Goal: Obtain resource: Download file/media

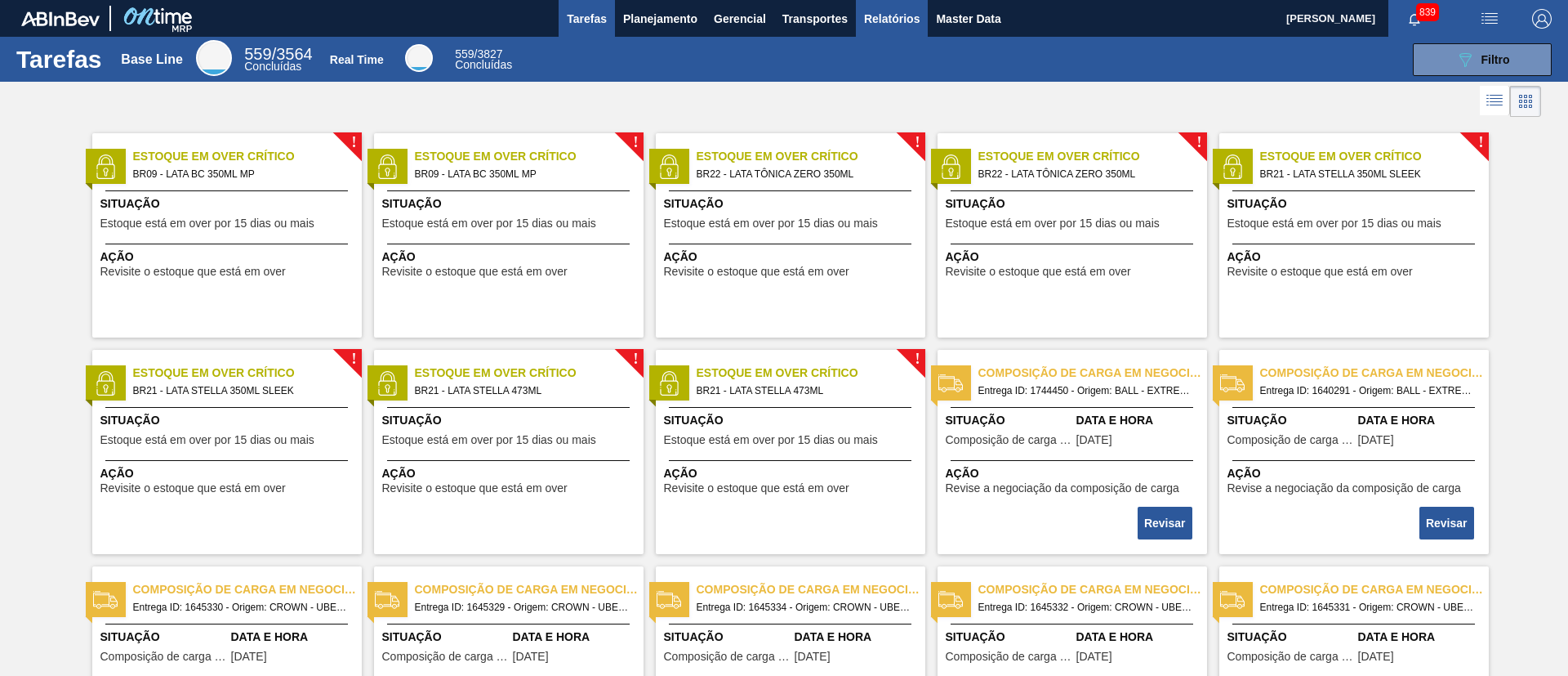
click at [902, 31] on button "Relatórios" at bounding box center [892, 18] width 71 height 37
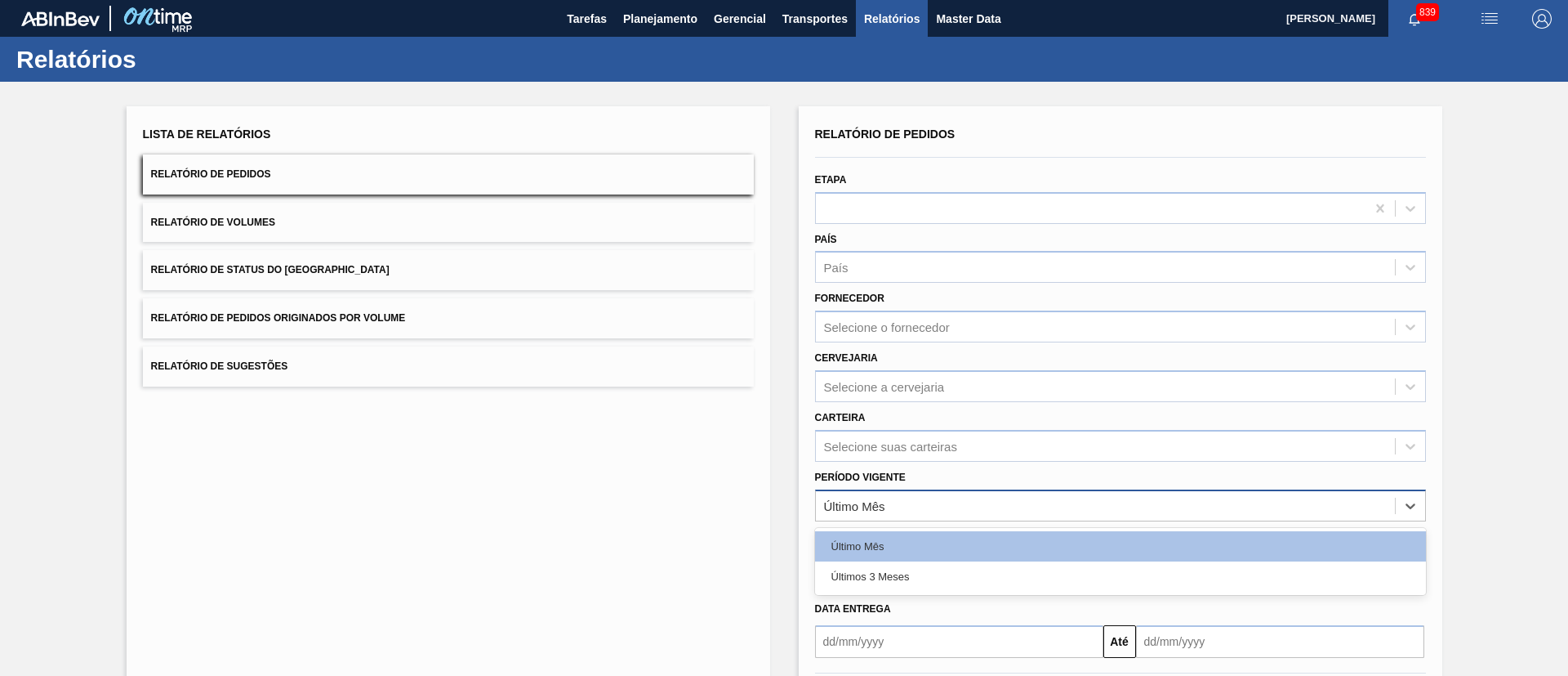
click at [908, 495] on div "Último Mês" at bounding box center [1105, 505] width 579 height 24
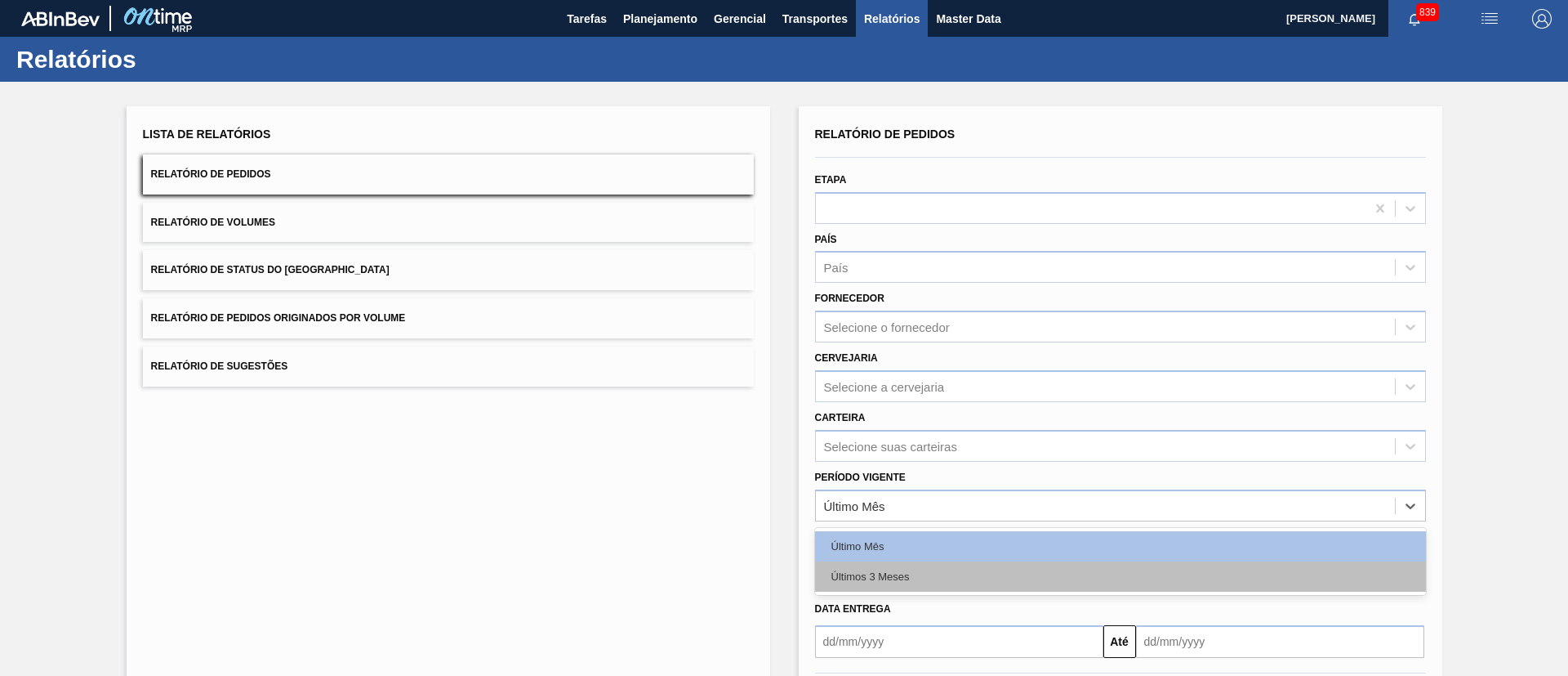
click at [917, 580] on div "Últimos 3 Meses" at bounding box center [1121, 576] width 611 height 30
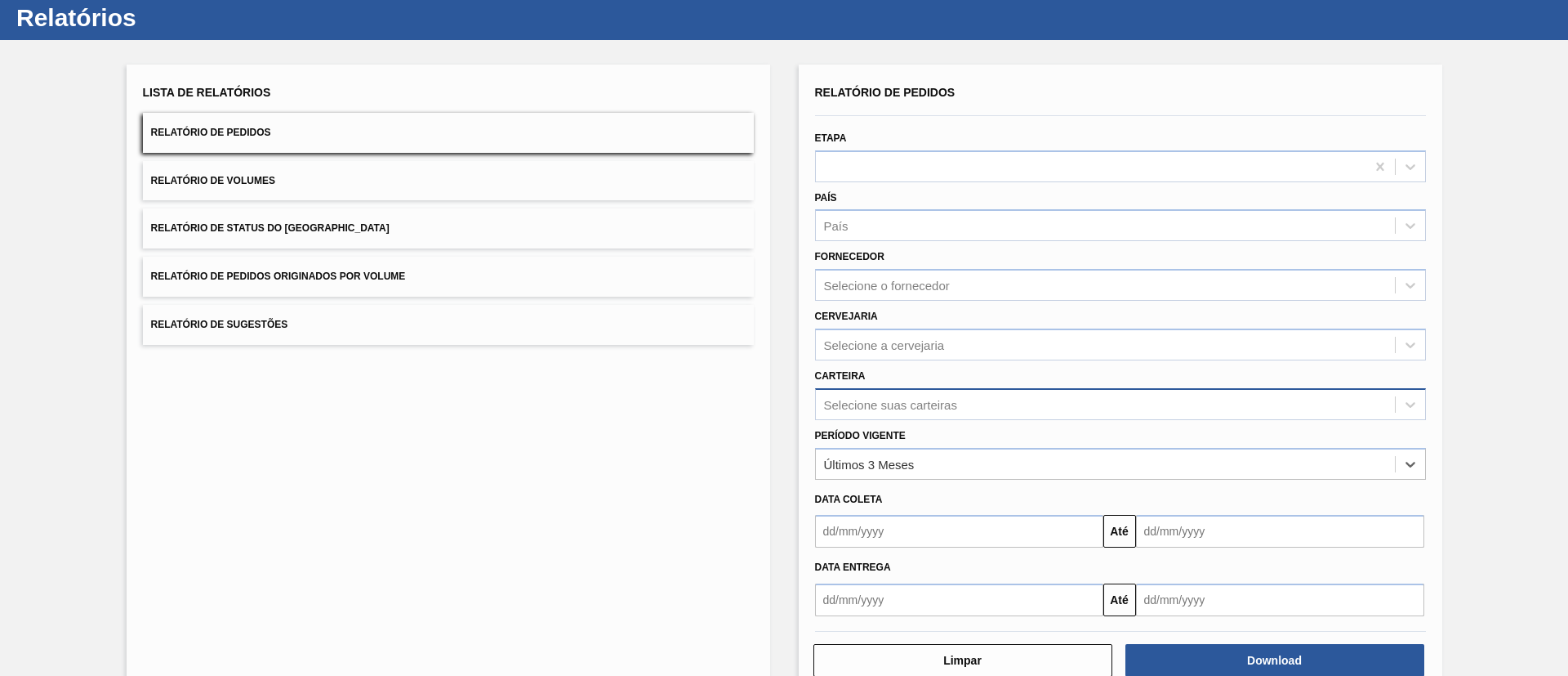
click at [889, 420] on div "Selecione suas carteiras" at bounding box center [1121, 404] width 611 height 32
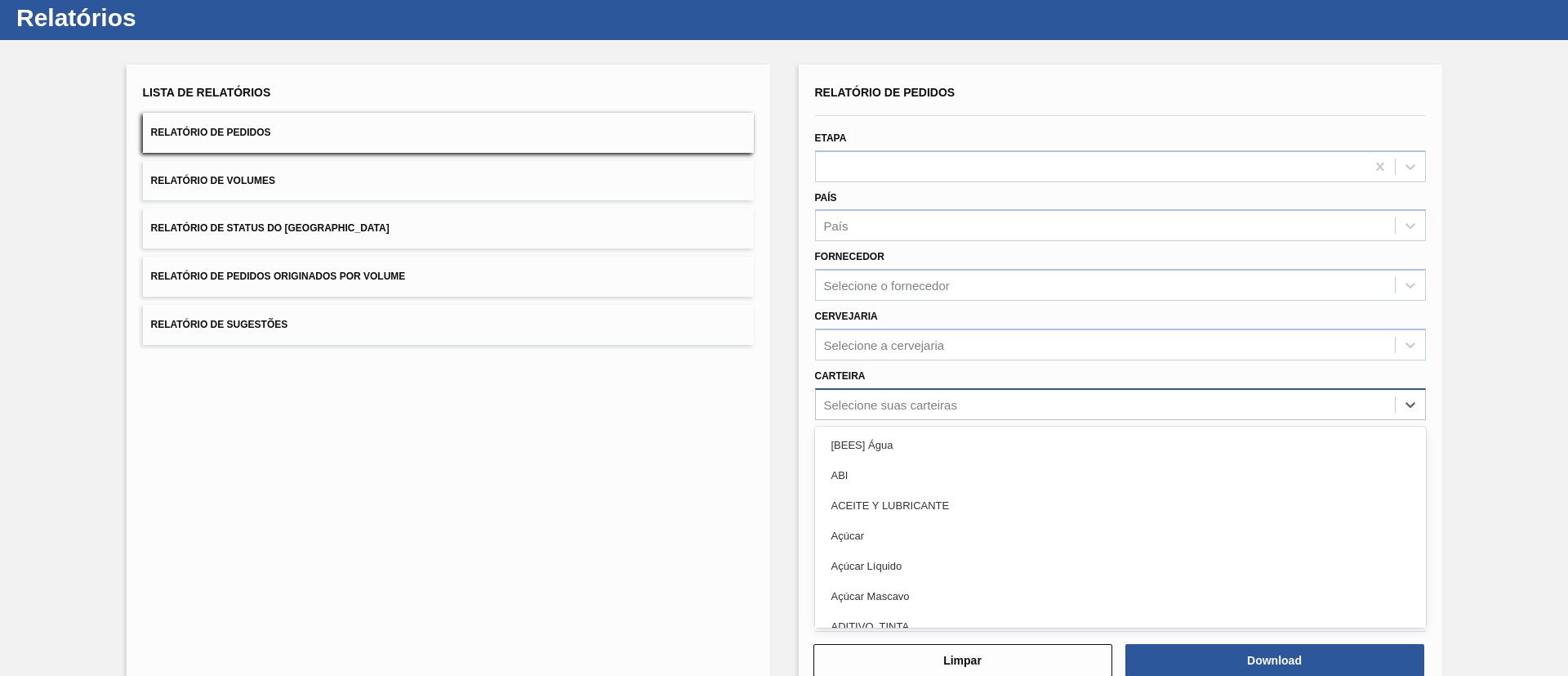
scroll to position [44, 0]
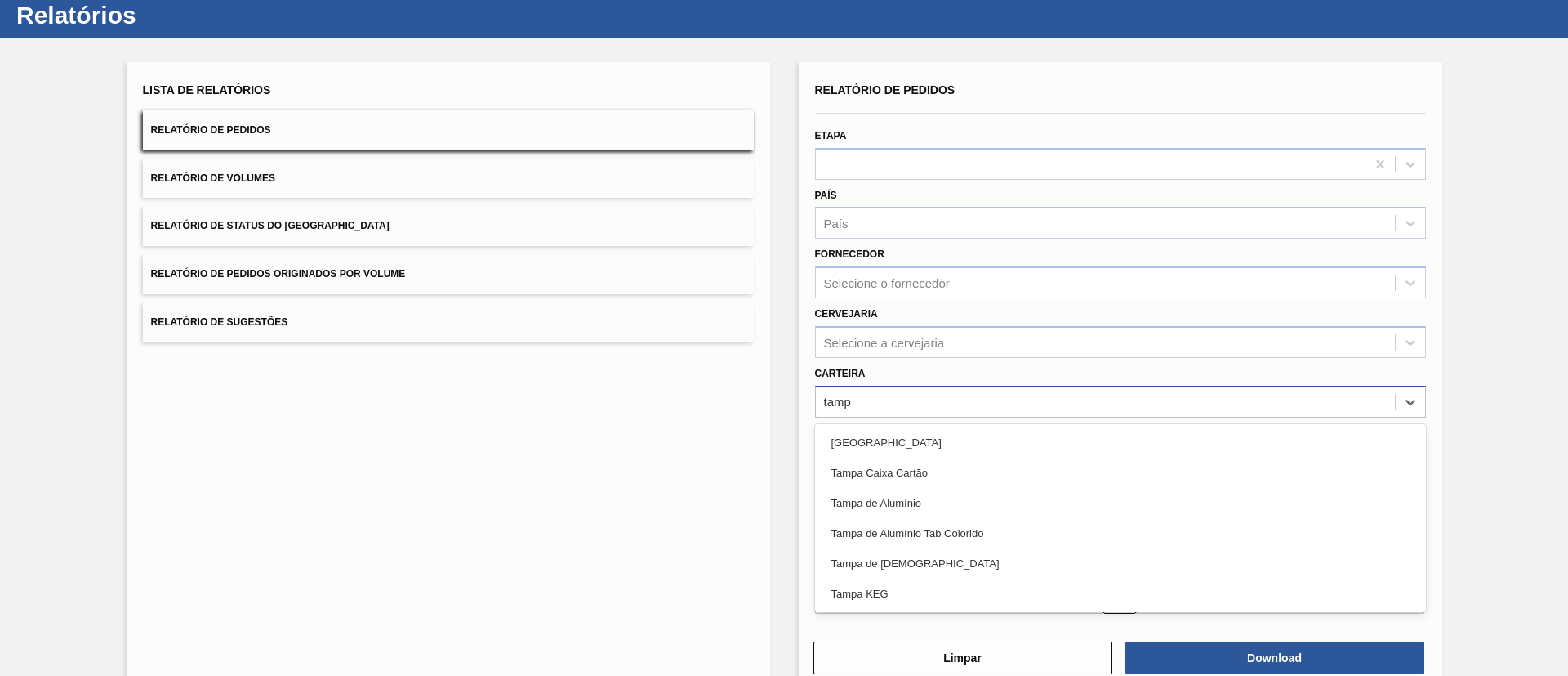
type input "[GEOGRAPHIC_DATA]"
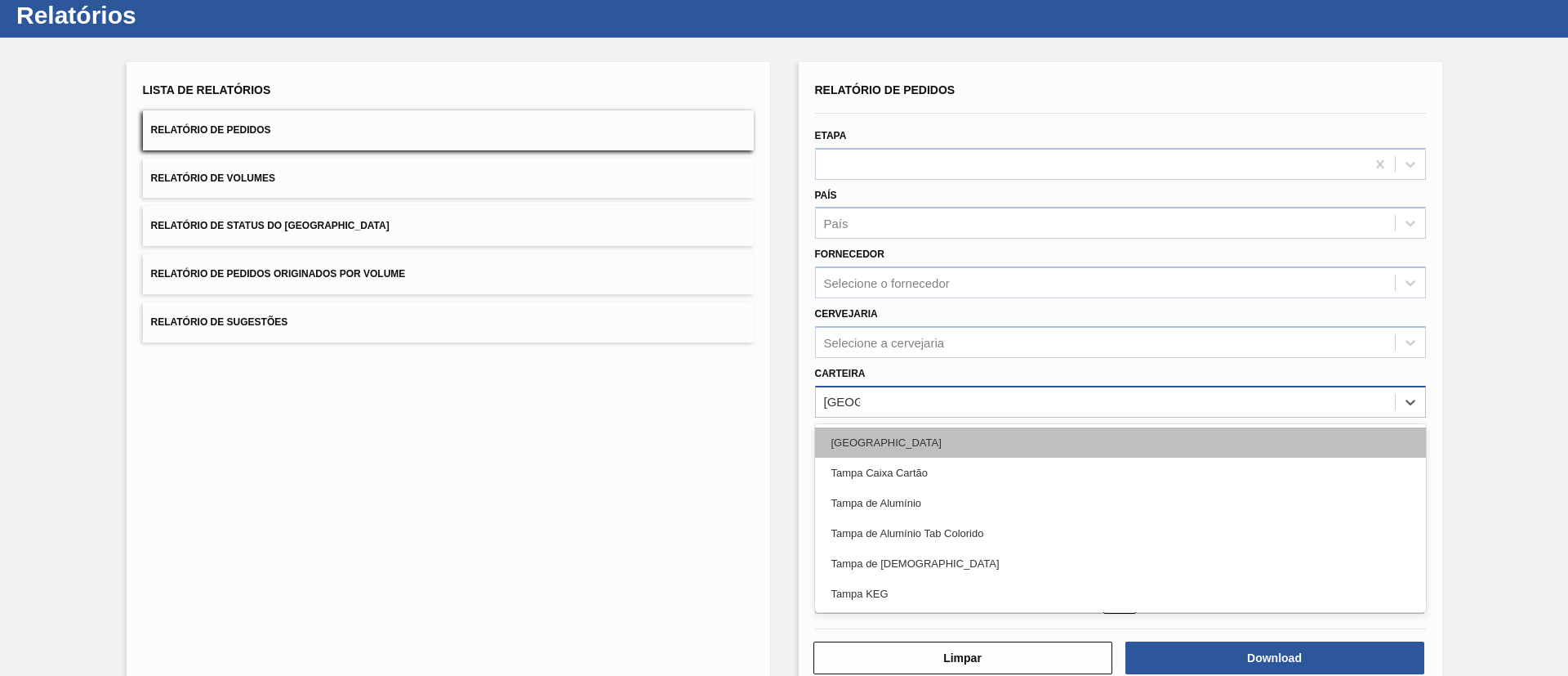
click at [888, 439] on div "[GEOGRAPHIC_DATA]" at bounding box center [1121, 442] width 611 height 30
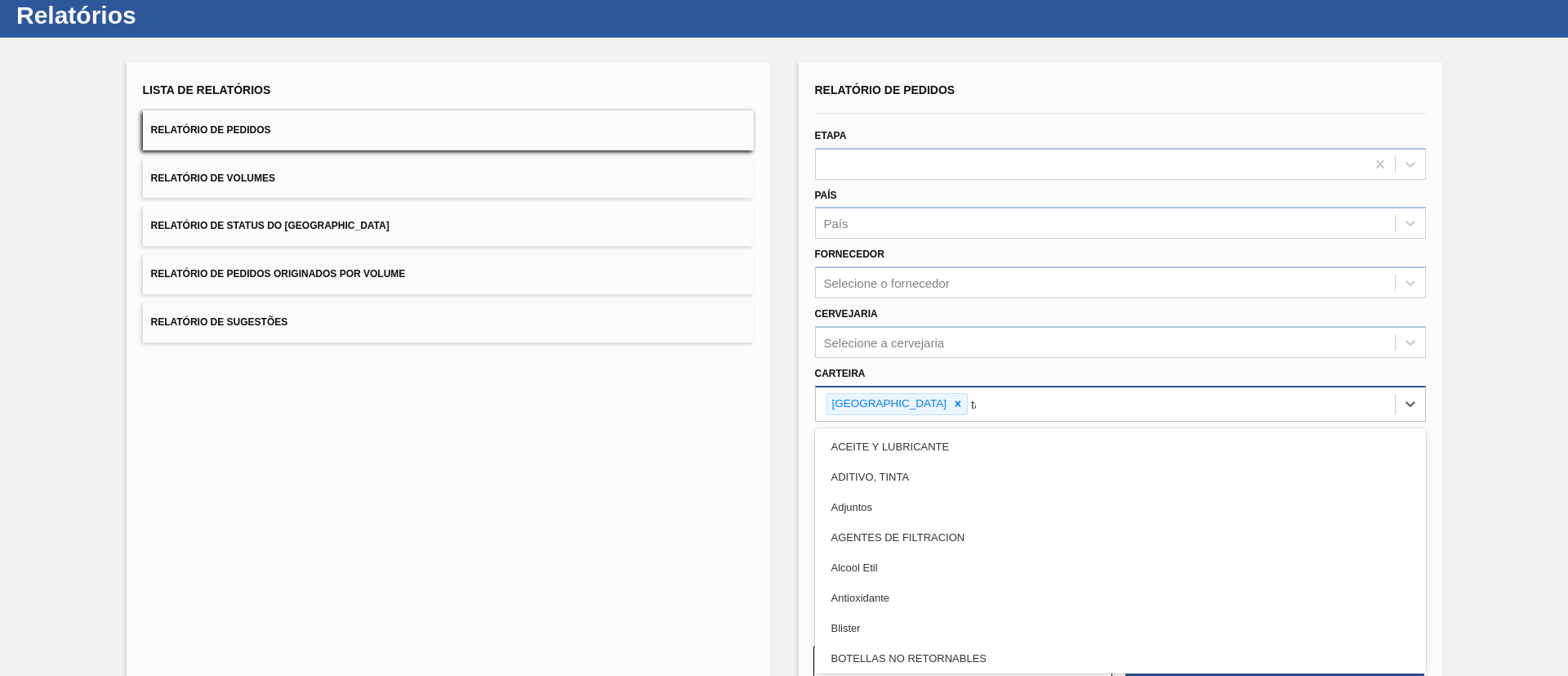
type input "tam"
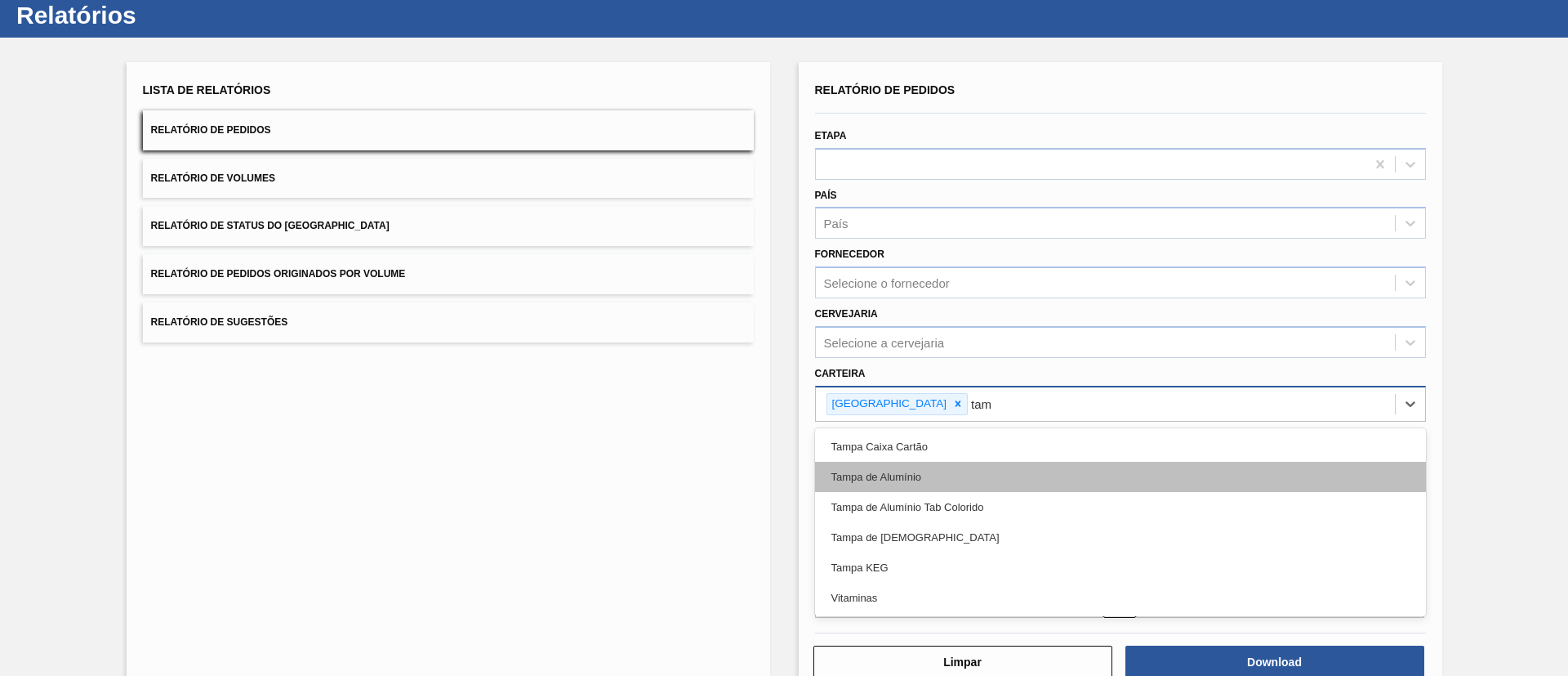
click at [893, 471] on div "Tampa de Alumínio" at bounding box center [1121, 477] width 611 height 30
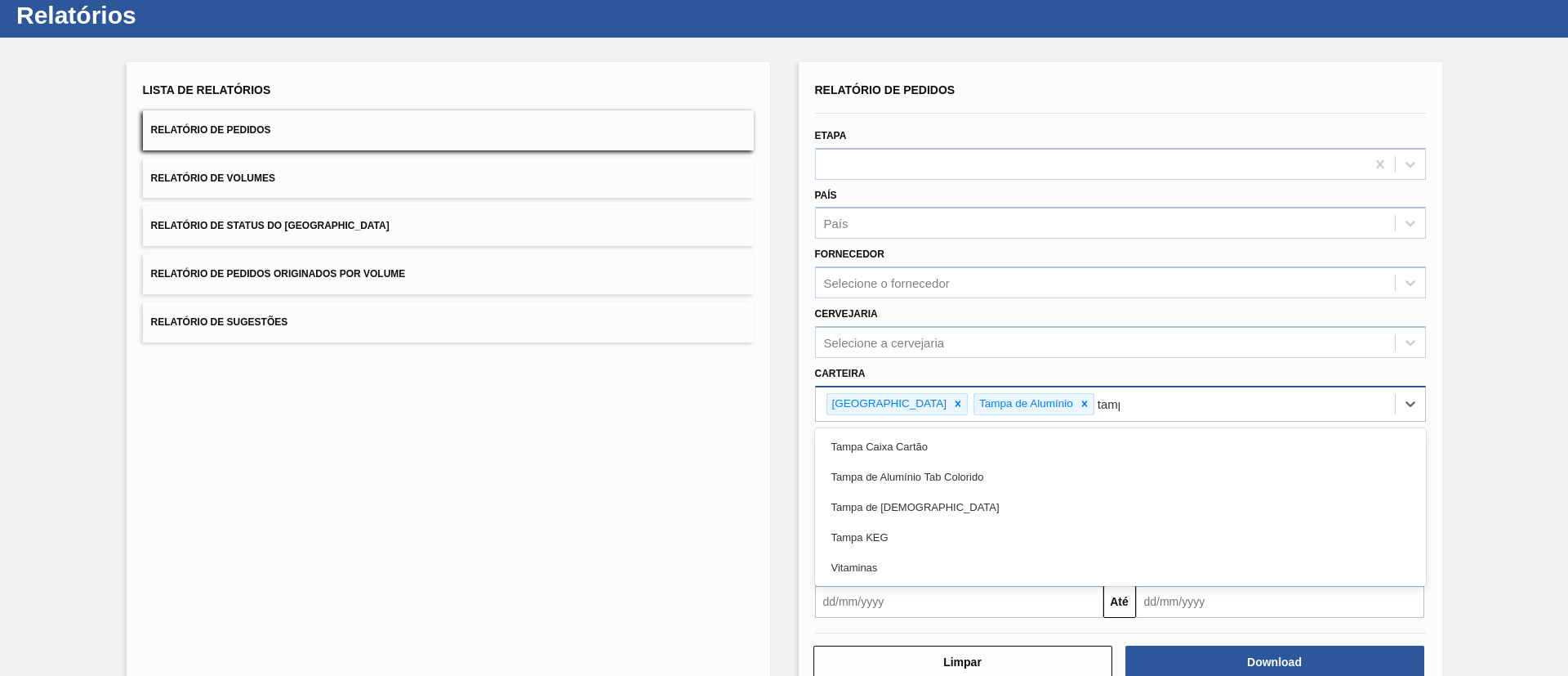
type input "[GEOGRAPHIC_DATA]"
click at [893, 471] on div "Tampa de Alumínio Tab Colorido" at bounding box center [1121, 477] width 611 height 30
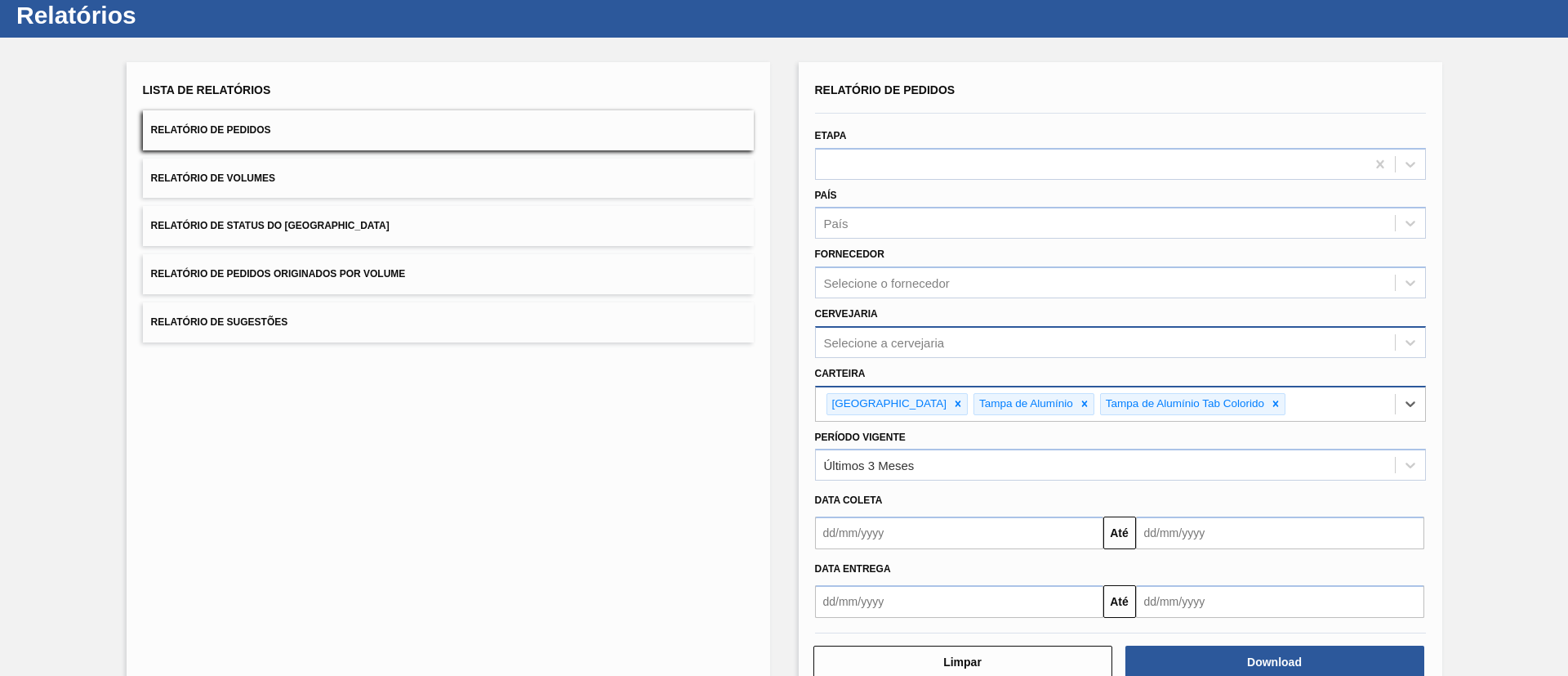
click at [865, 333] on div "Selecione a cervejaria" at bounding box center [1105, 341] width 579 height 24
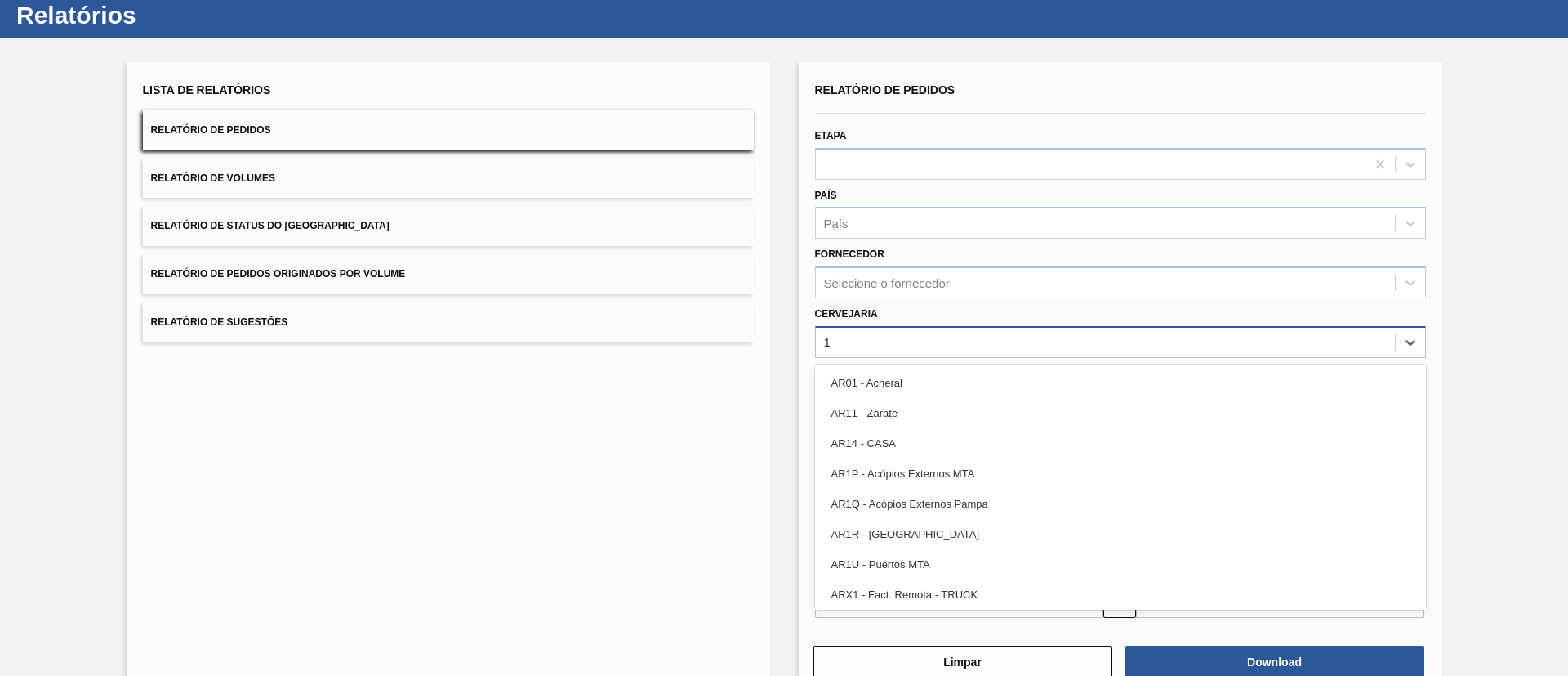
type input "16"
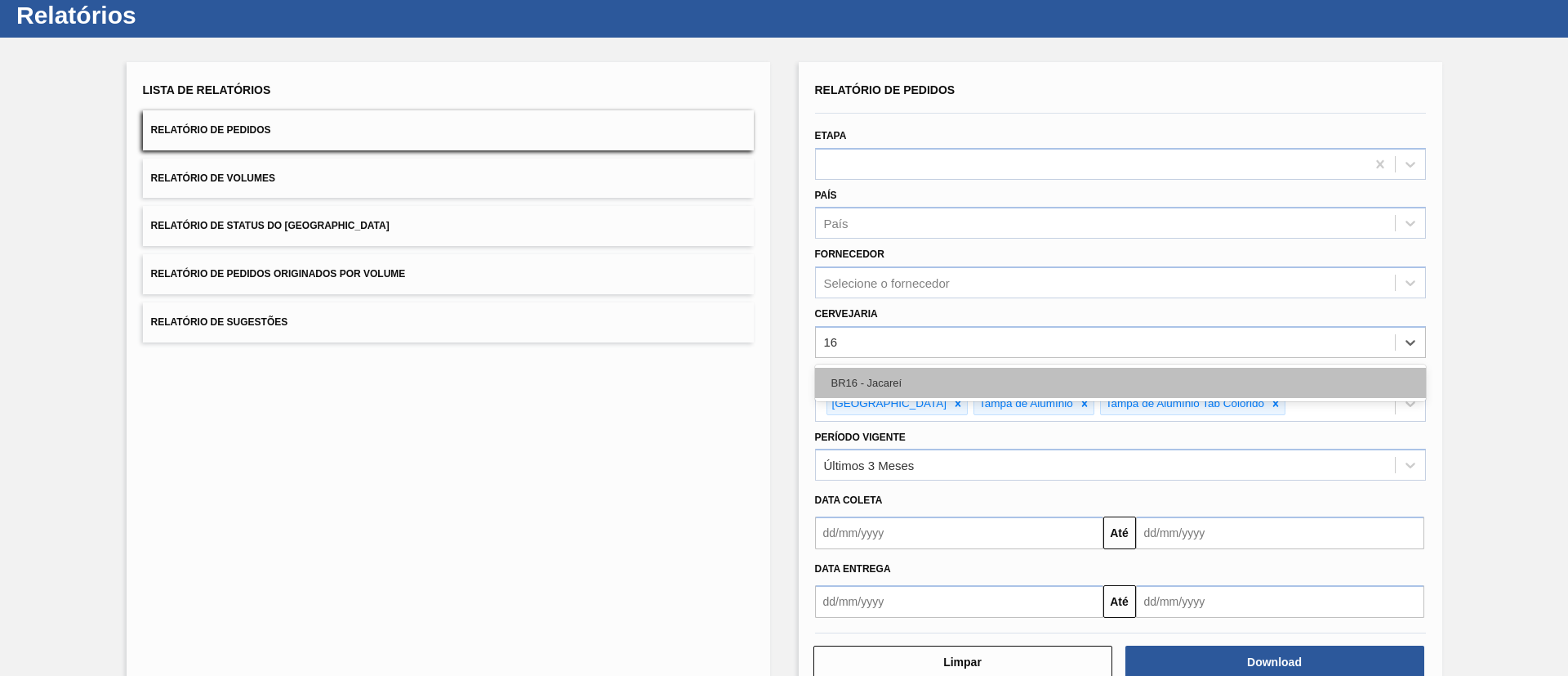
click at [879, 377] on div "BR16 - Jacareí" at bounding box center [1121, 383] width 611 height 30
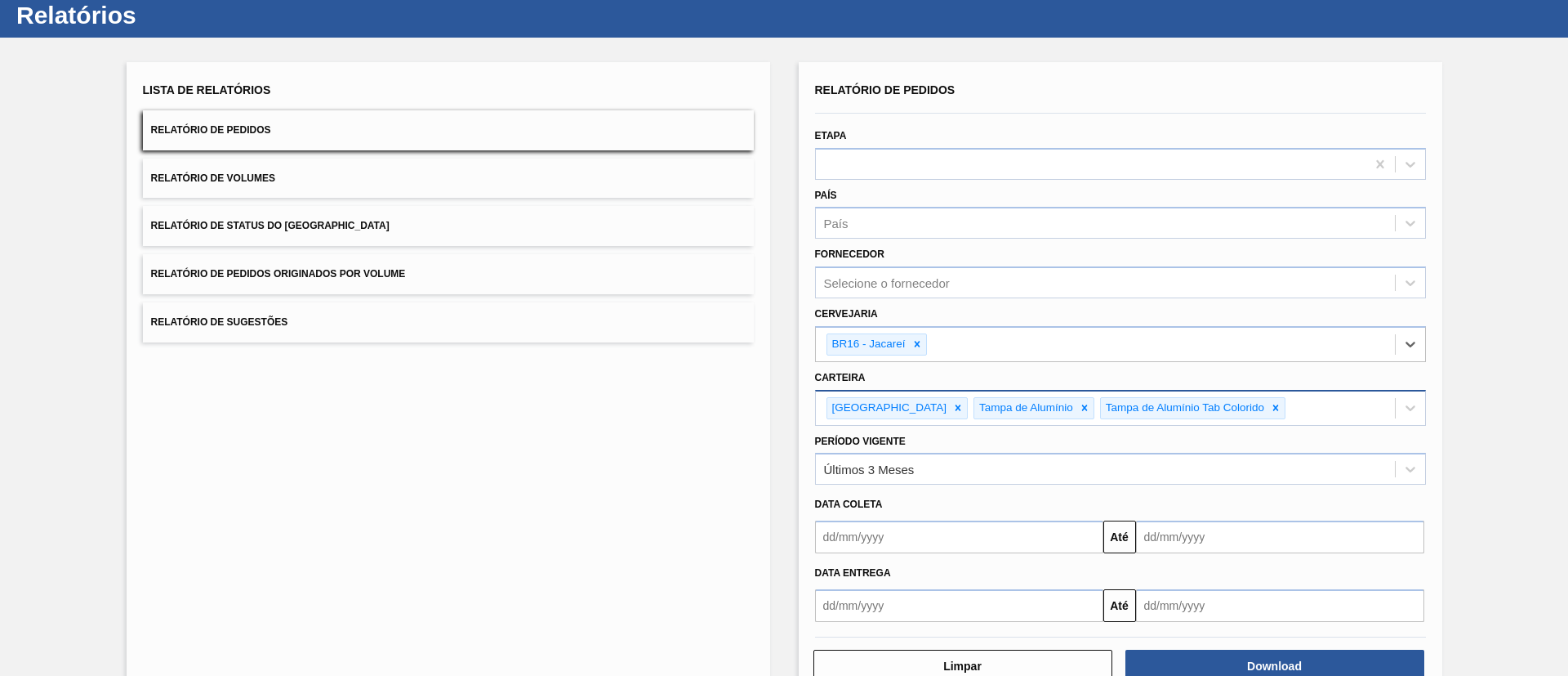
scroll to position [89, 0]
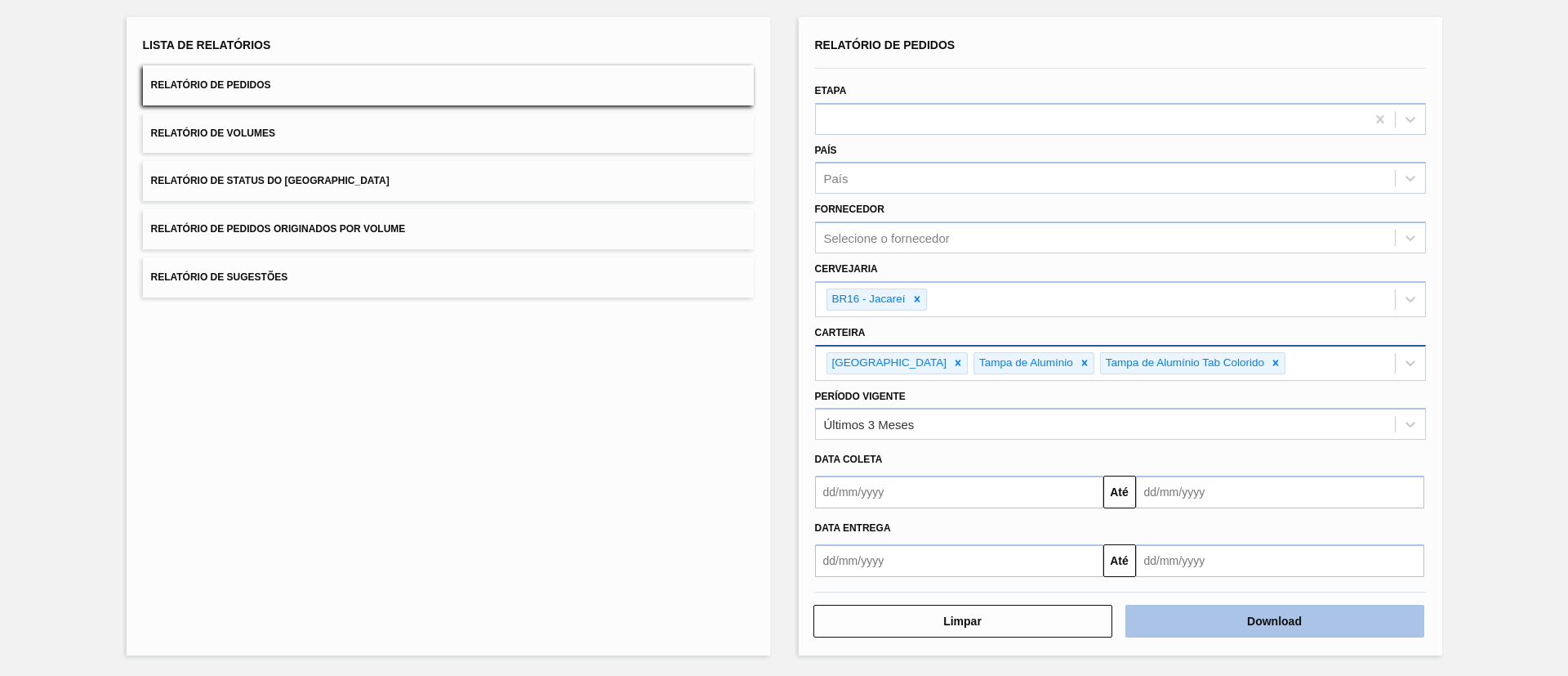
click at [1194, 607] on button "Download" at bounding box center [1275, 621] width 299 height 33
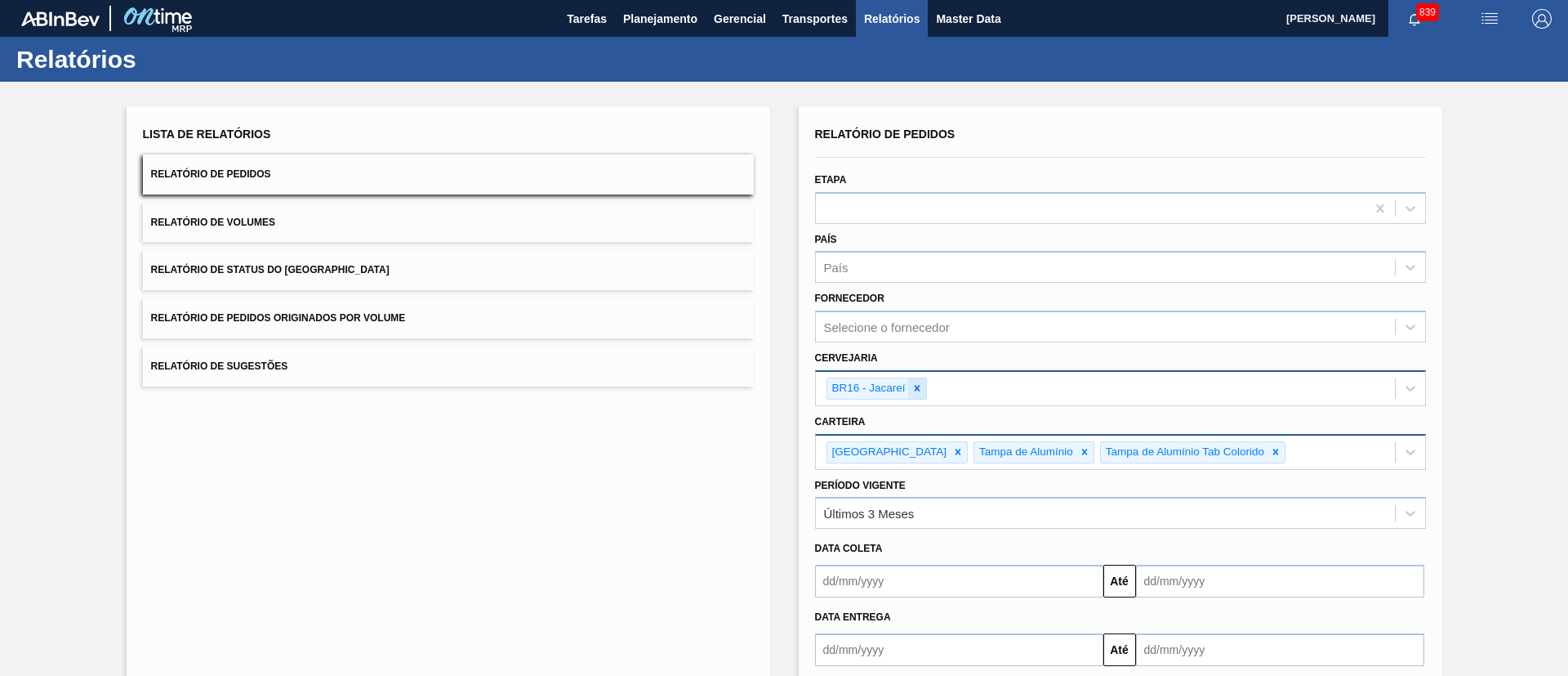
click at [915, 393] on icon at bounding box center [917, 388] width 11 height 11
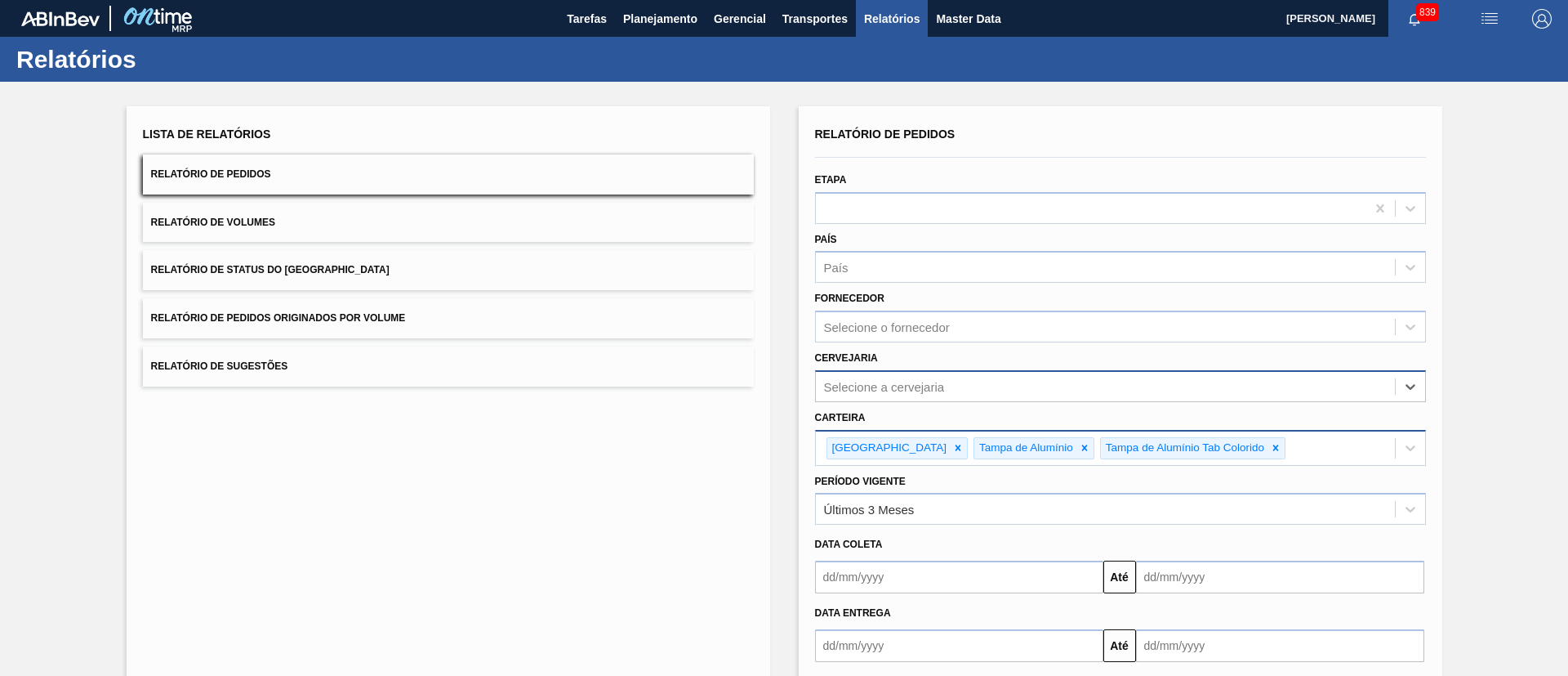
scroll to position [85, 0]
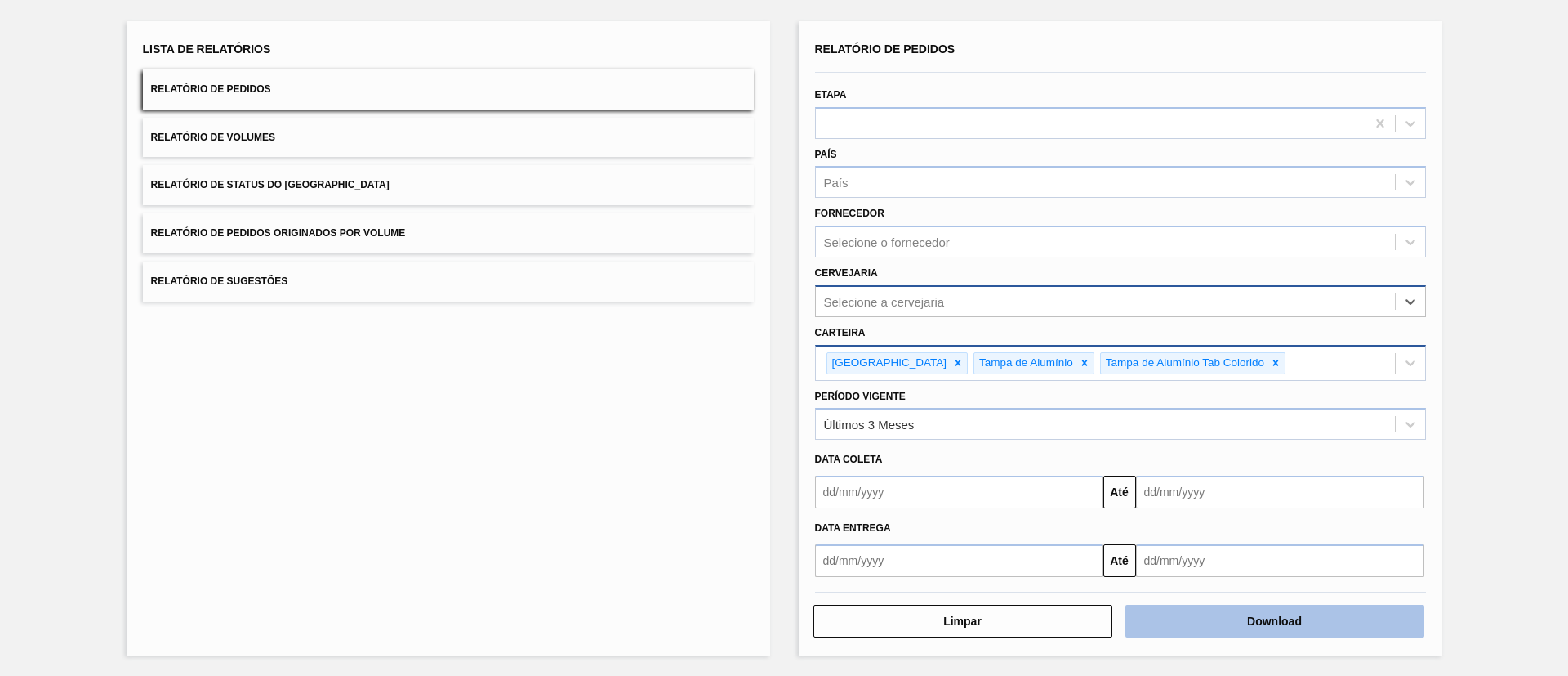
click at [1189, 624] on button "Download" at bounding box center [1275, 621] width 299 height 33
click at [956, 361] on icon at bounding box center [959, 363] width 6 height 6
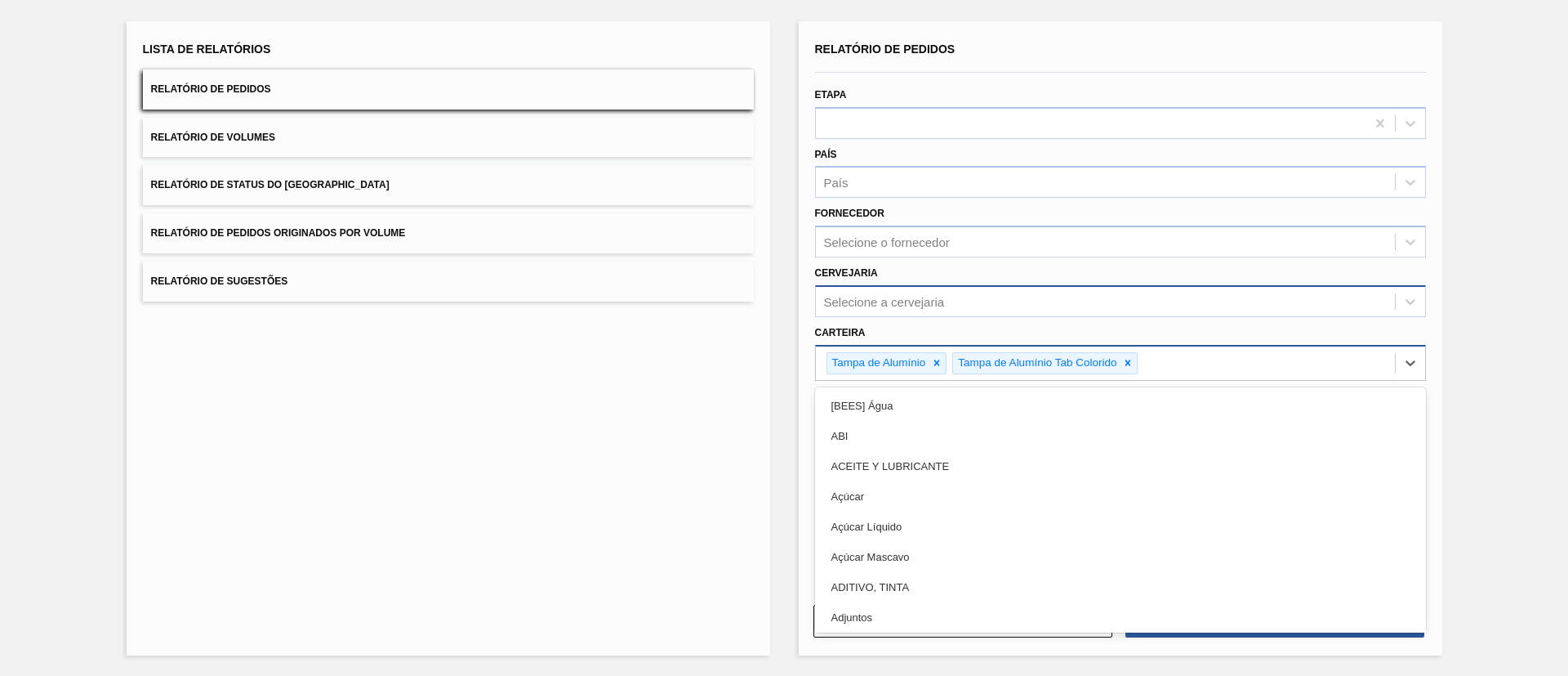
click at [1137, 367] on div "Tampa de Alumínio Tab Colorido" at bounding box center [1044, 363] width 185 height 22
click at [1128, 365] on icon at bounding box center [1128, 363] width 11 height 11
click at [1518, 479] on div "Lista de Relatórios Relatório de Pedidos Relatório de Volumes Relatório de Stat…" at bounding box center [784, 337] width 1568 height 679
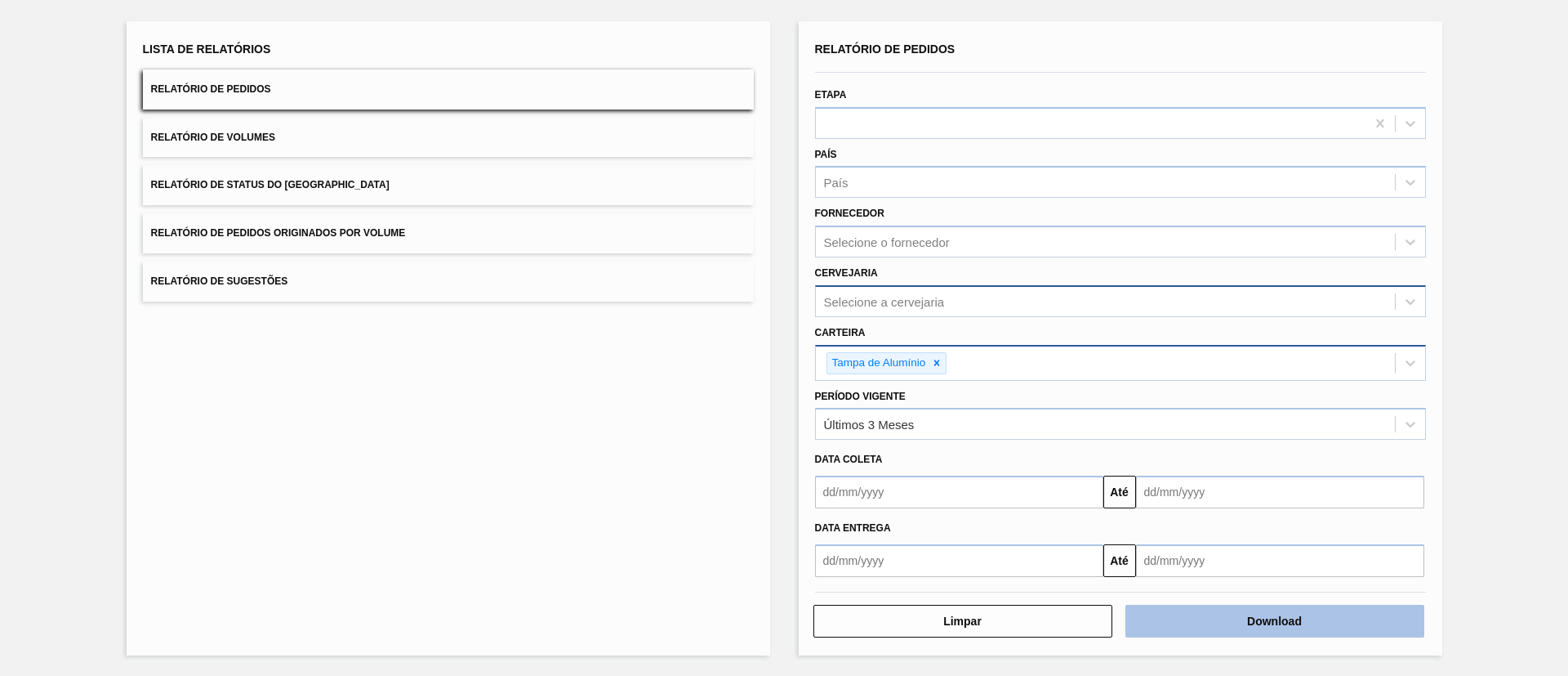
click at [1350, 623] on button "Download" at bounding box center [1275, 621] width 299 height 33
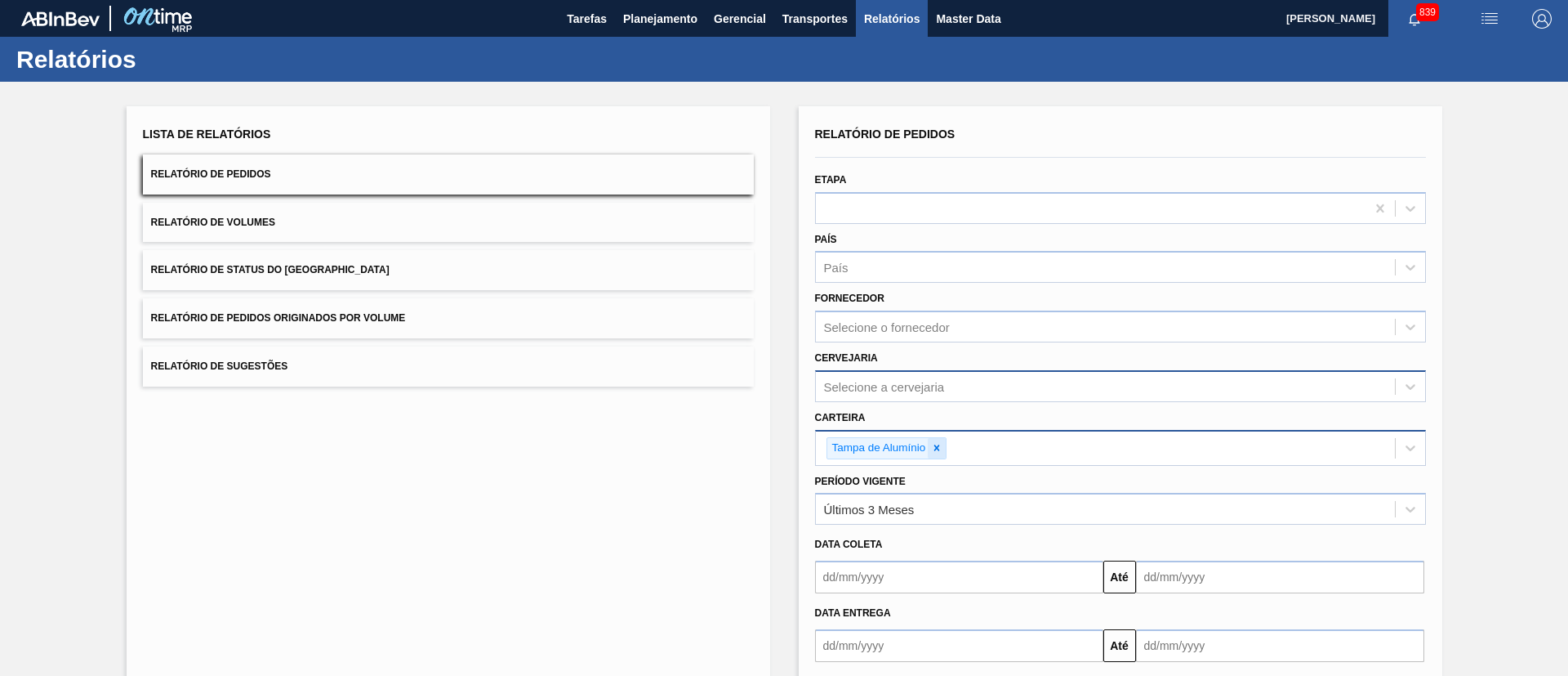
click at [932, 452] on icon at bounding box center [937, 448] width 11 height 11
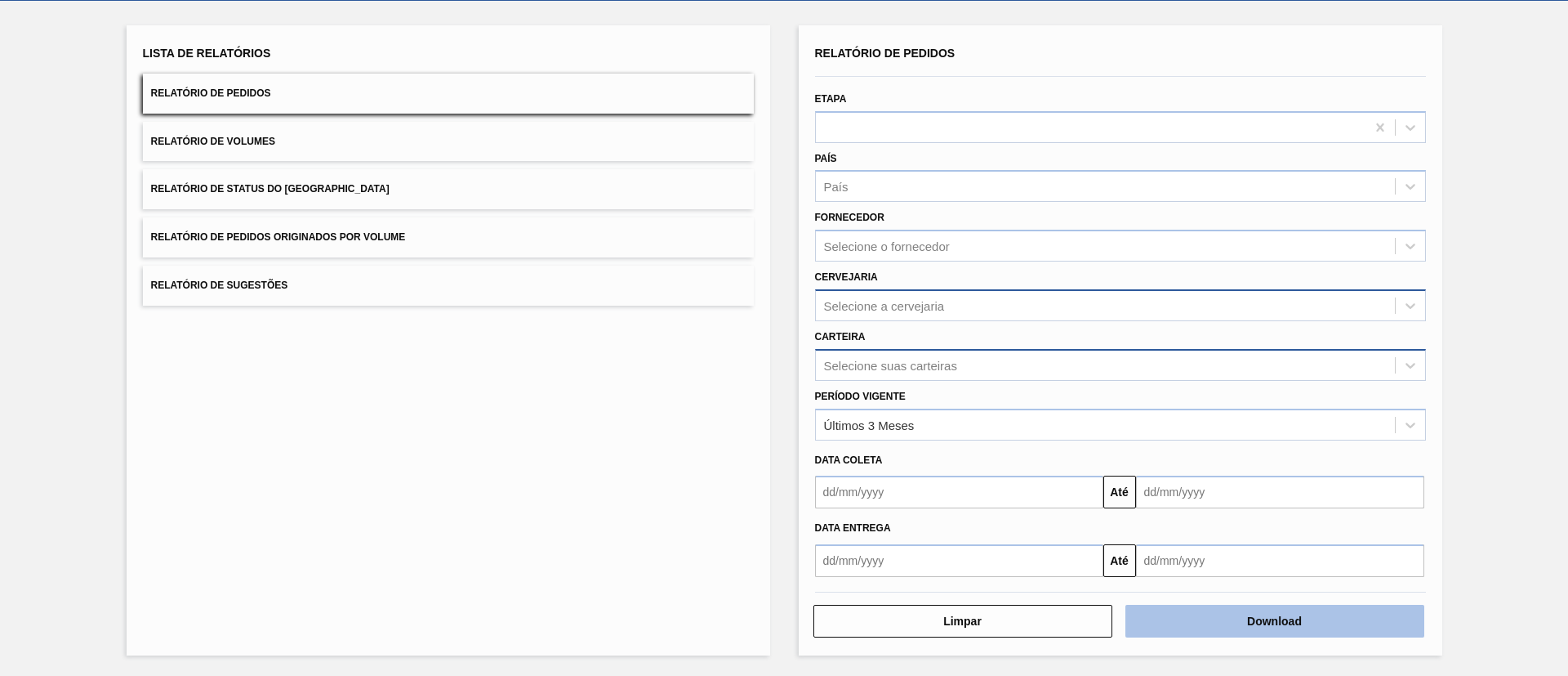
click at [1188, 624] on button "Download" at bounding box center [1275, 621] width 299 height 33
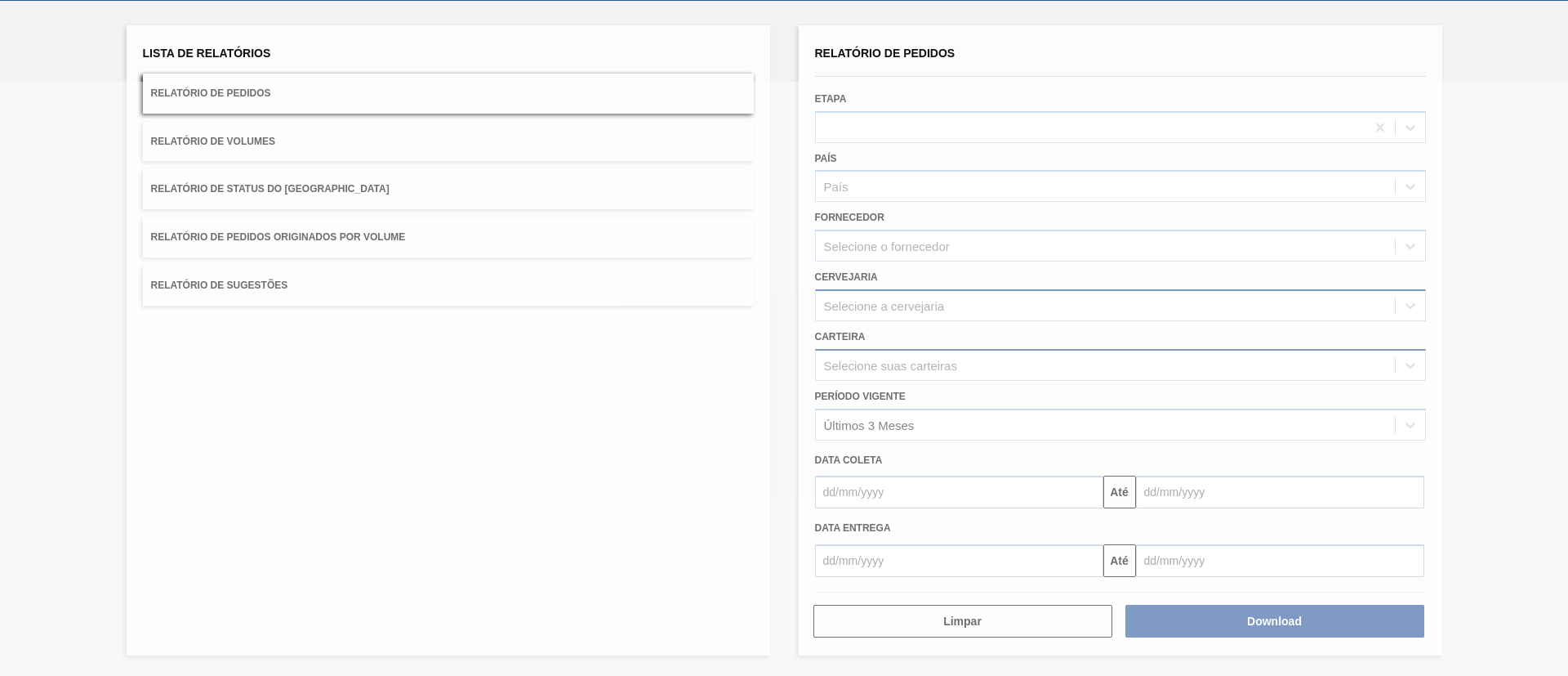
click at [698, 491] on div at bounding box center [784, 379] width 1568 height 594
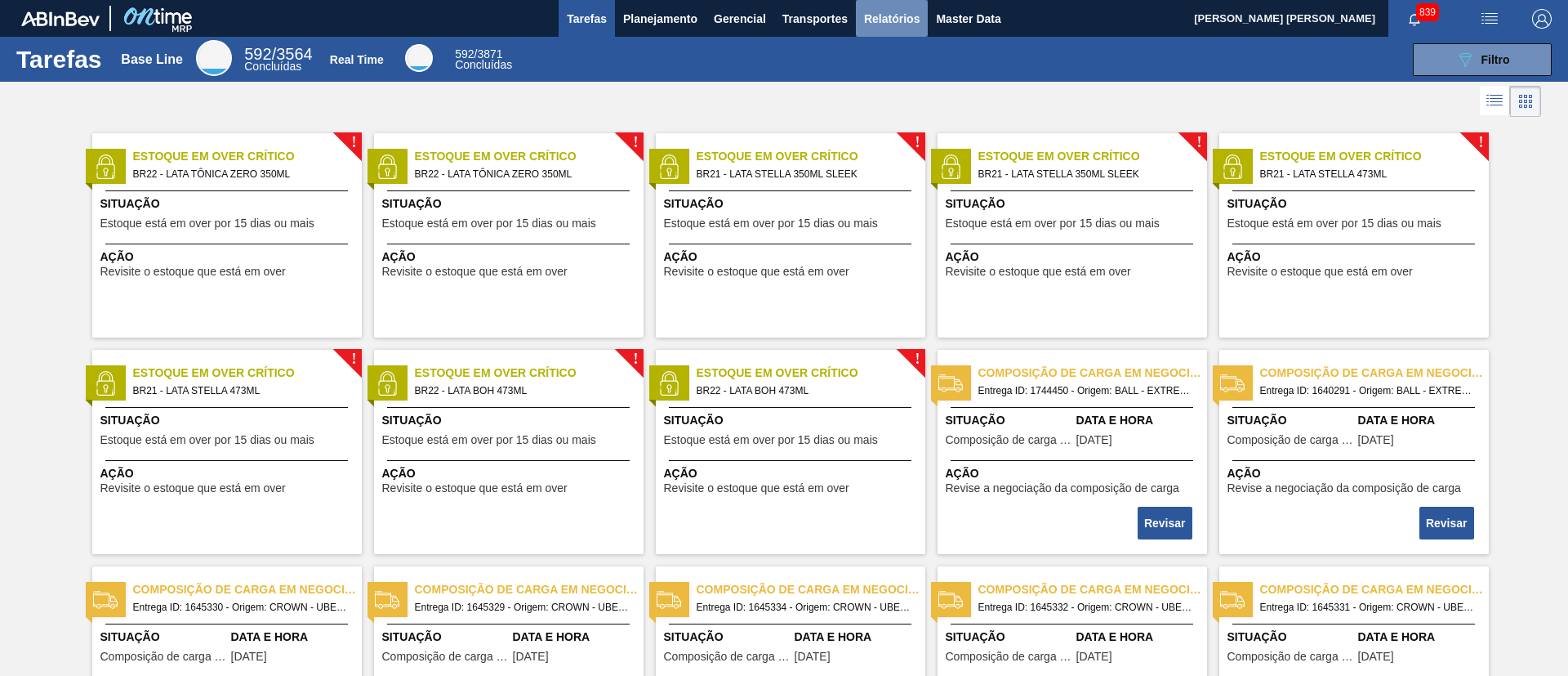
click at [885, 32] on button "Relatórios" at bounding box center [892, 18] width 71 height 37
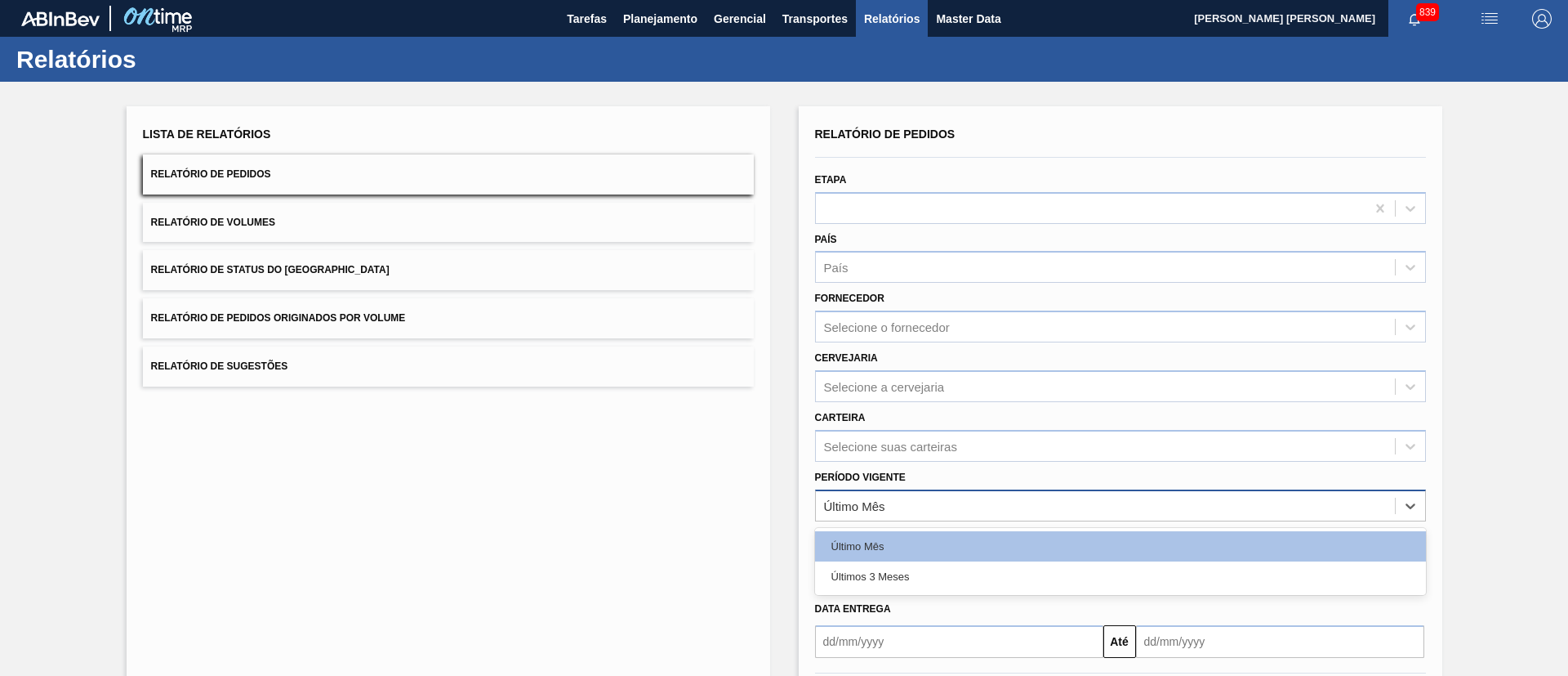
click at [878, 509] on div "Último Mês" at bounding box center [855, 505] width 61 height 14
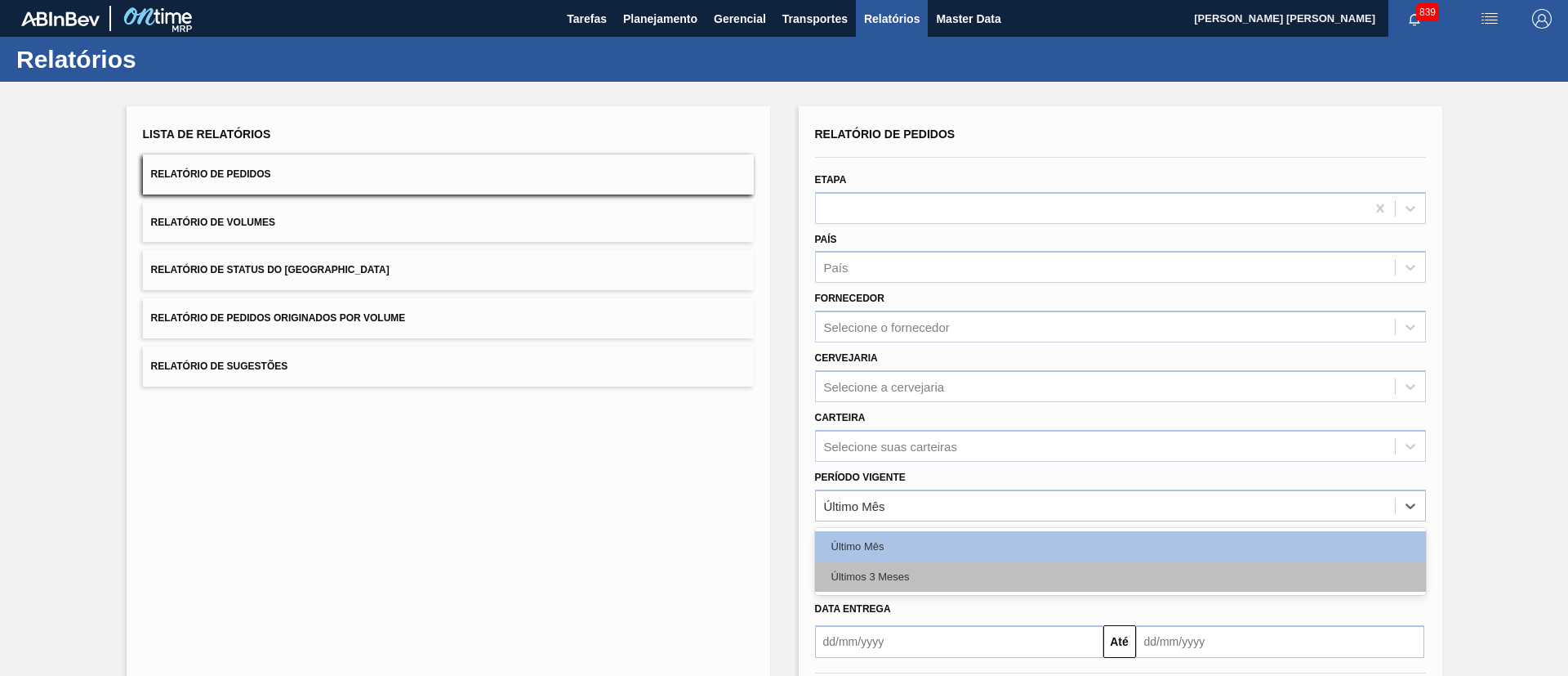
click at [885, 570] on div "Últimos 3 Meses" at bounding box center [1121, 576] width 611 height 30
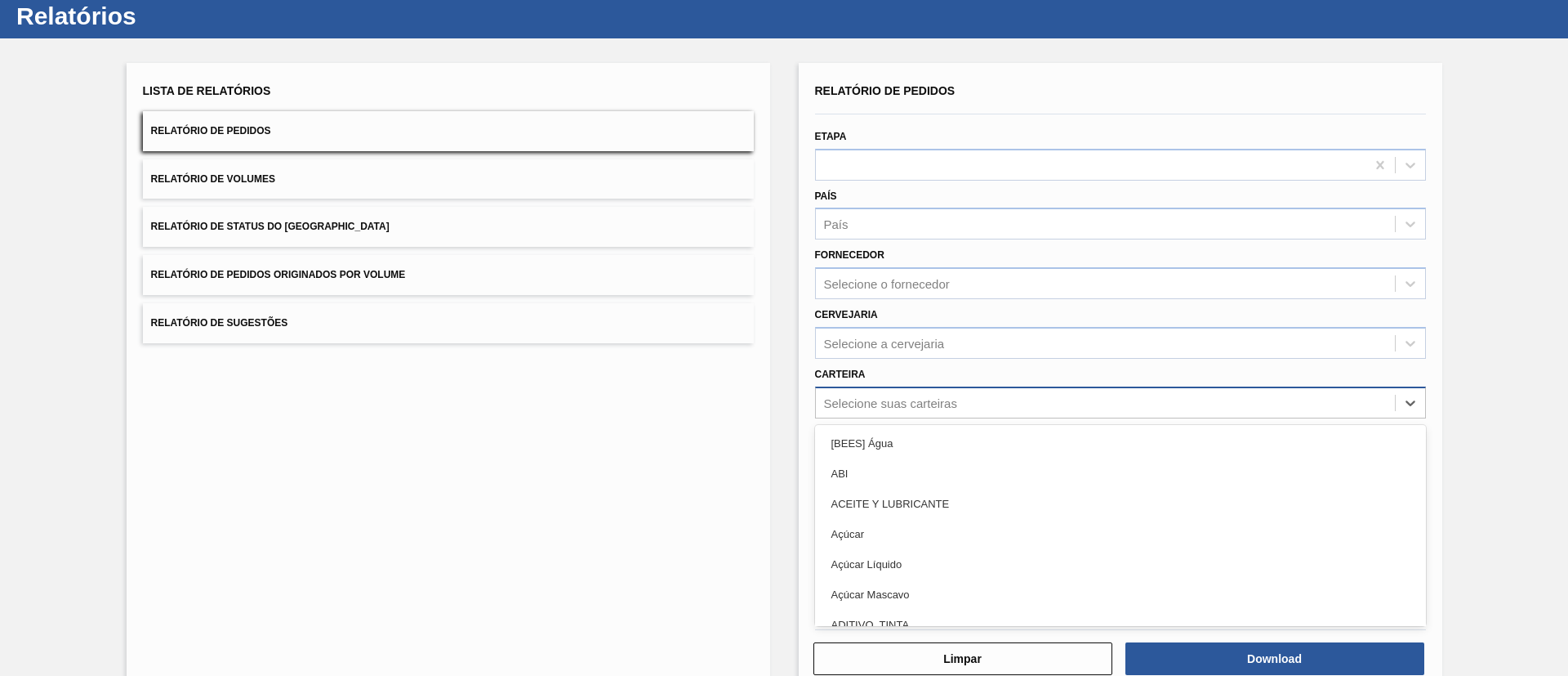
click at [898, 418] on div "option [BEES] Água focused, 1 of 101. 101 results available. Use Up and Down to…" at bounding box center [1121, 402] width 611 height 32
type input "r"
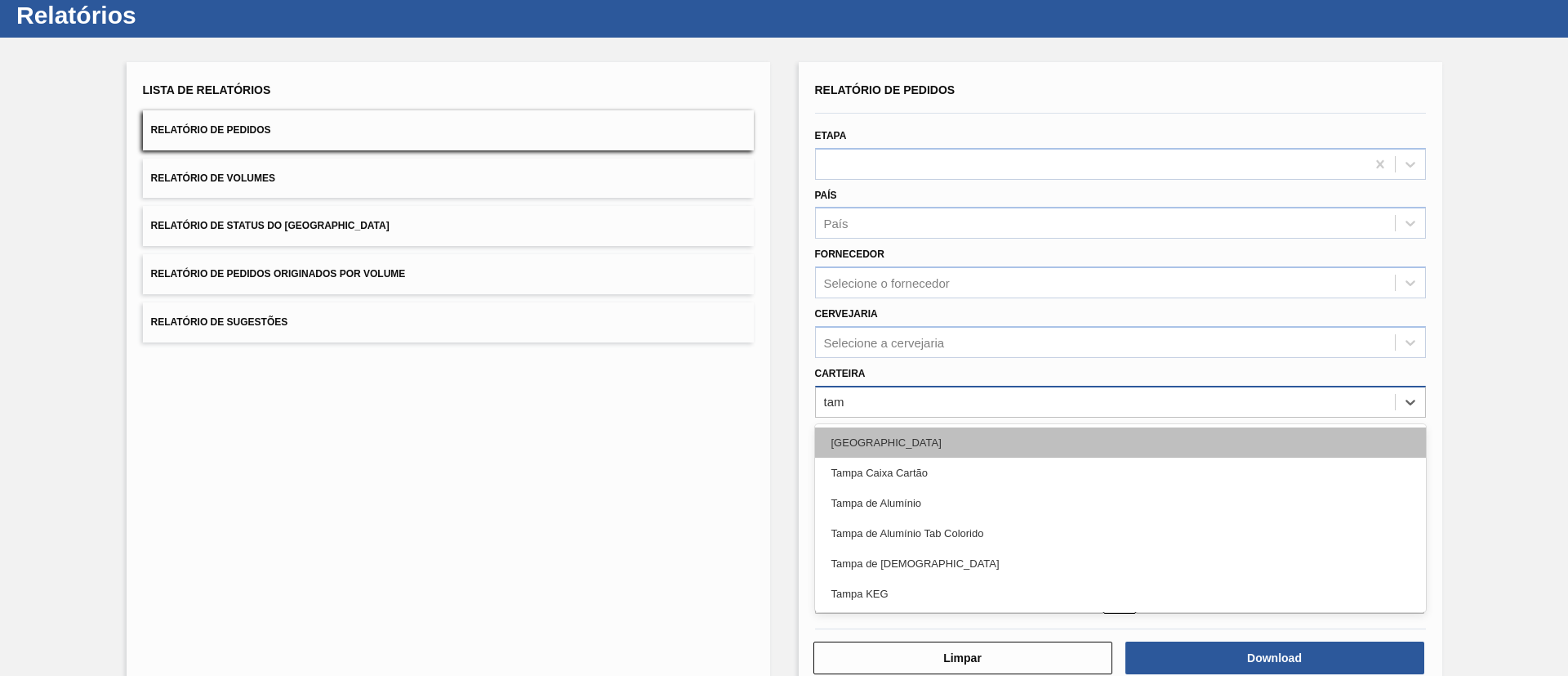
type input "tamp"
click at [898, 437] on div "[GEOGRAPHIC_DATA]" at bounding box center [1121, 442] width 611 height 30
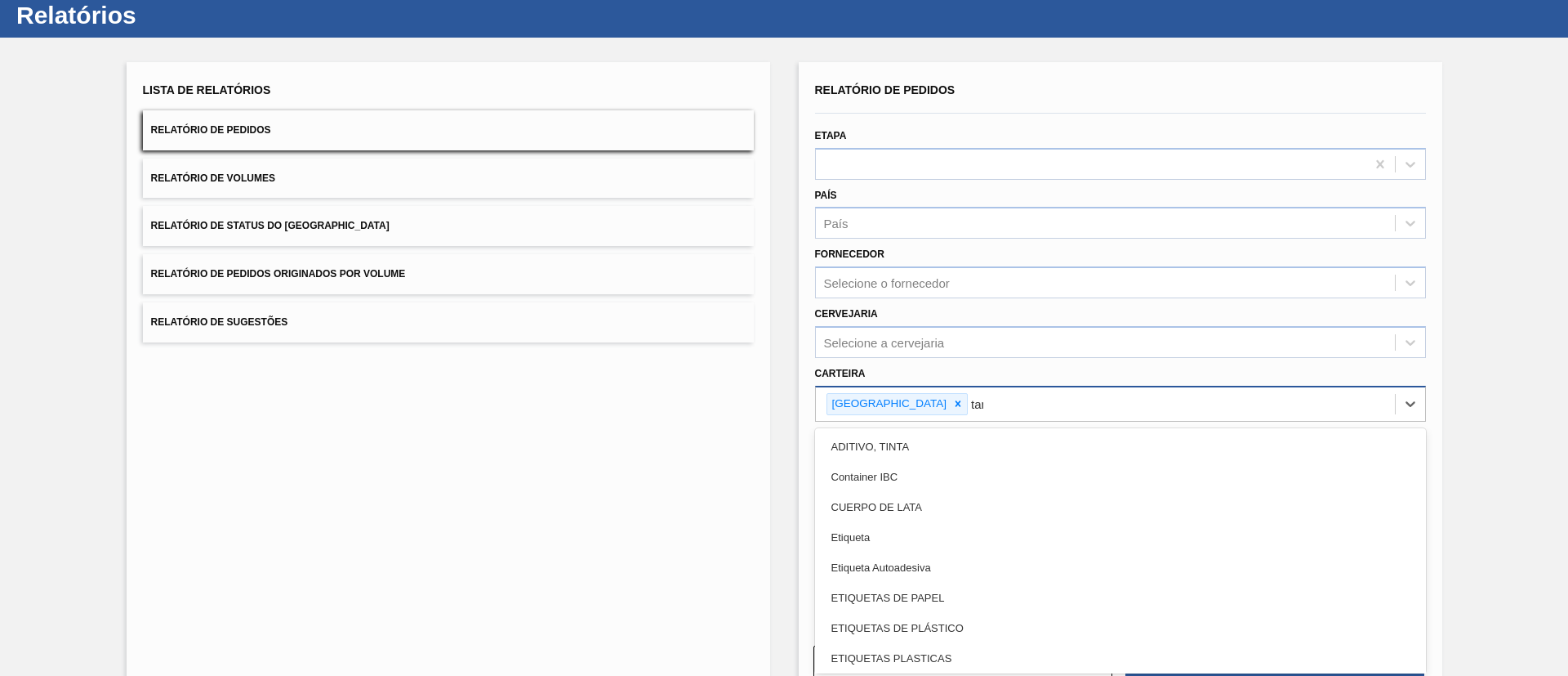
type input "tamp"
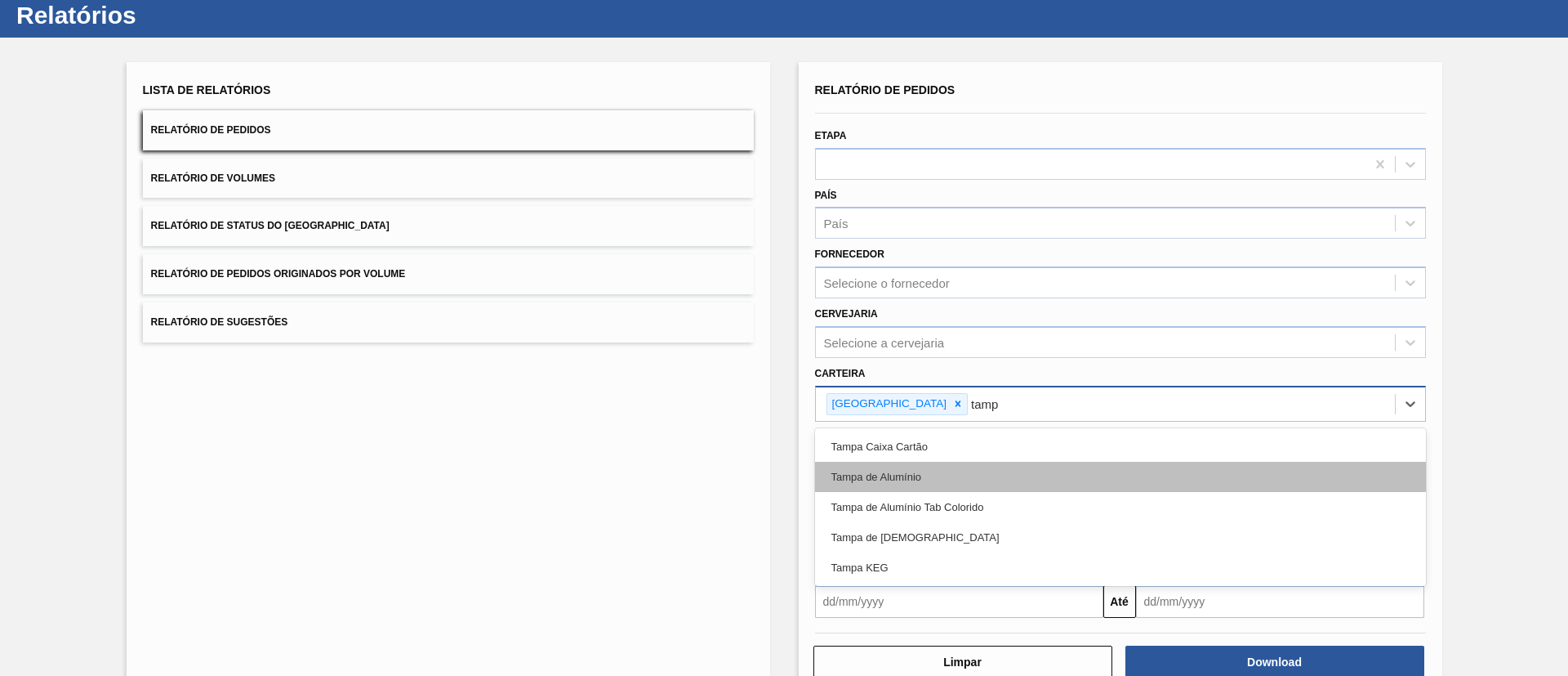
click at [907, 471] on div "Tampa de Alumínio" at bounding box center [1121, 477] width 611 height 30
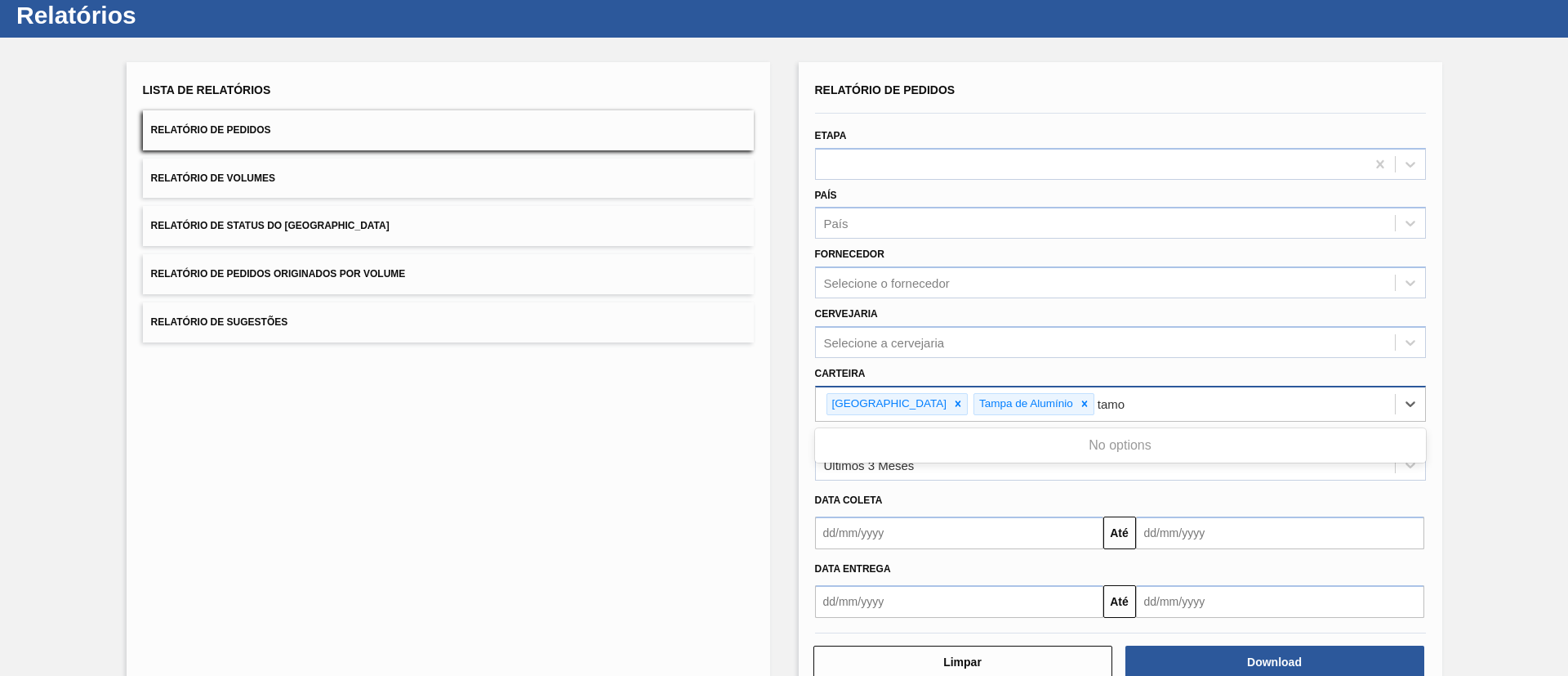
type input "tam"
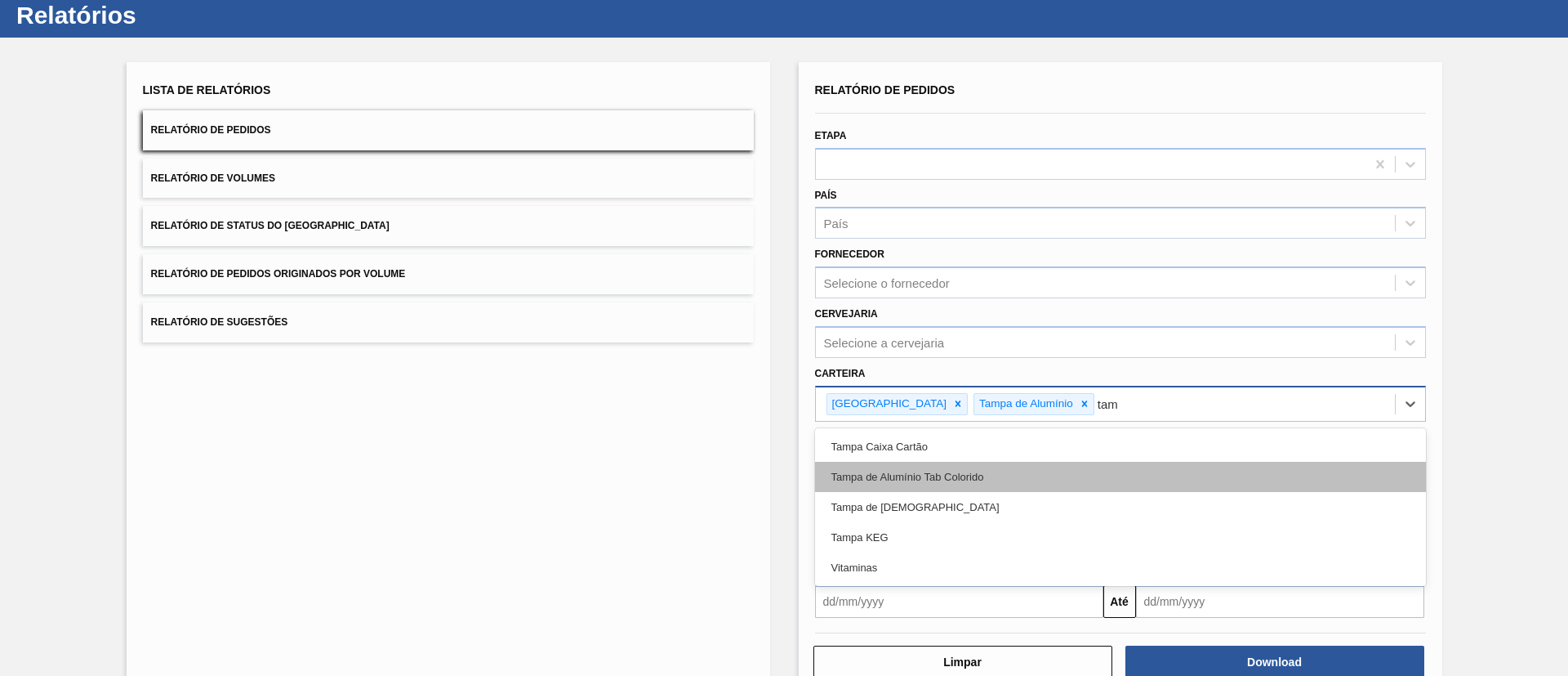
click at [912, 477] on div "Tampa de Alumínio Tab Colorido" at bounding box center [1121, 477] width 611 height 30
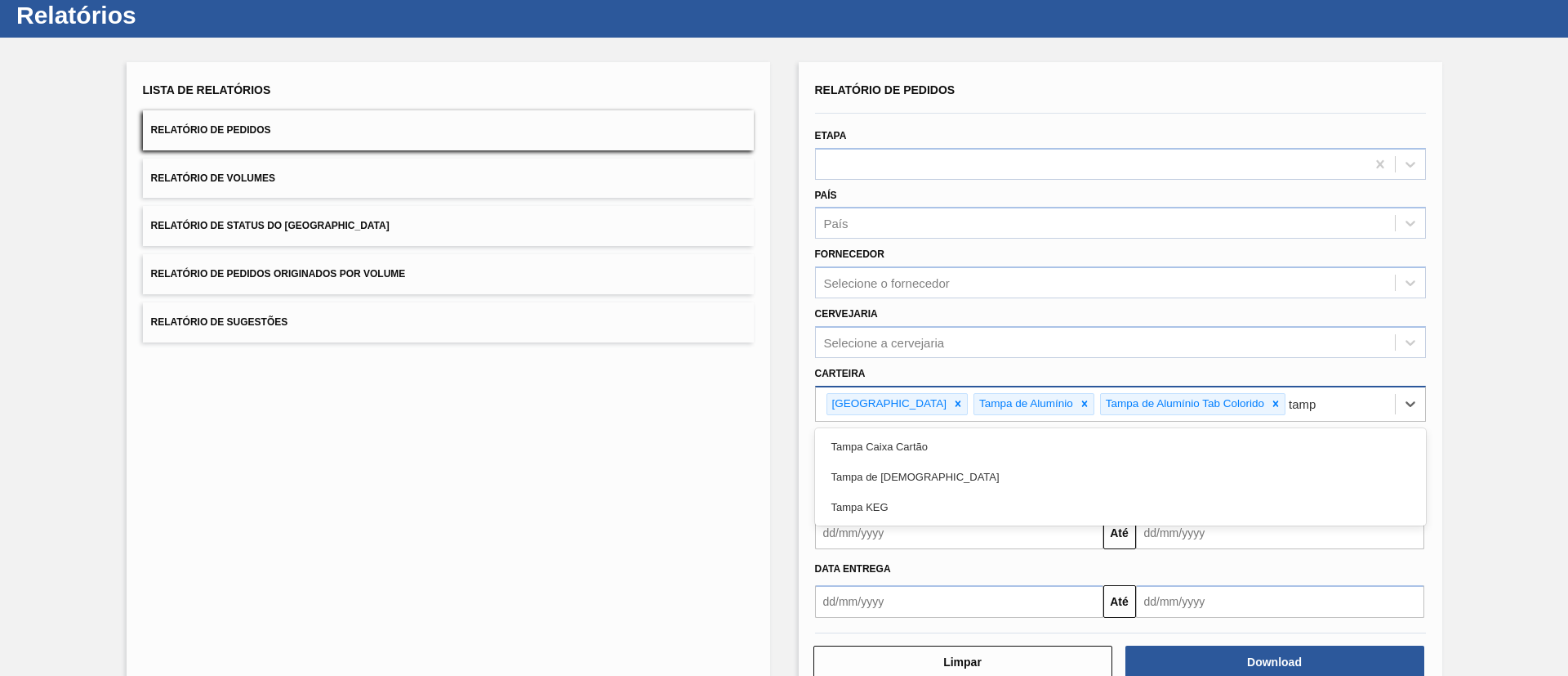
type input "[GEOGRAPHIC_DATA]"
click at [912, 477] on div "Tampa de [DEMOGRAPHIC_DATA]" at bounding box center [1121, 477] width 611 height 30
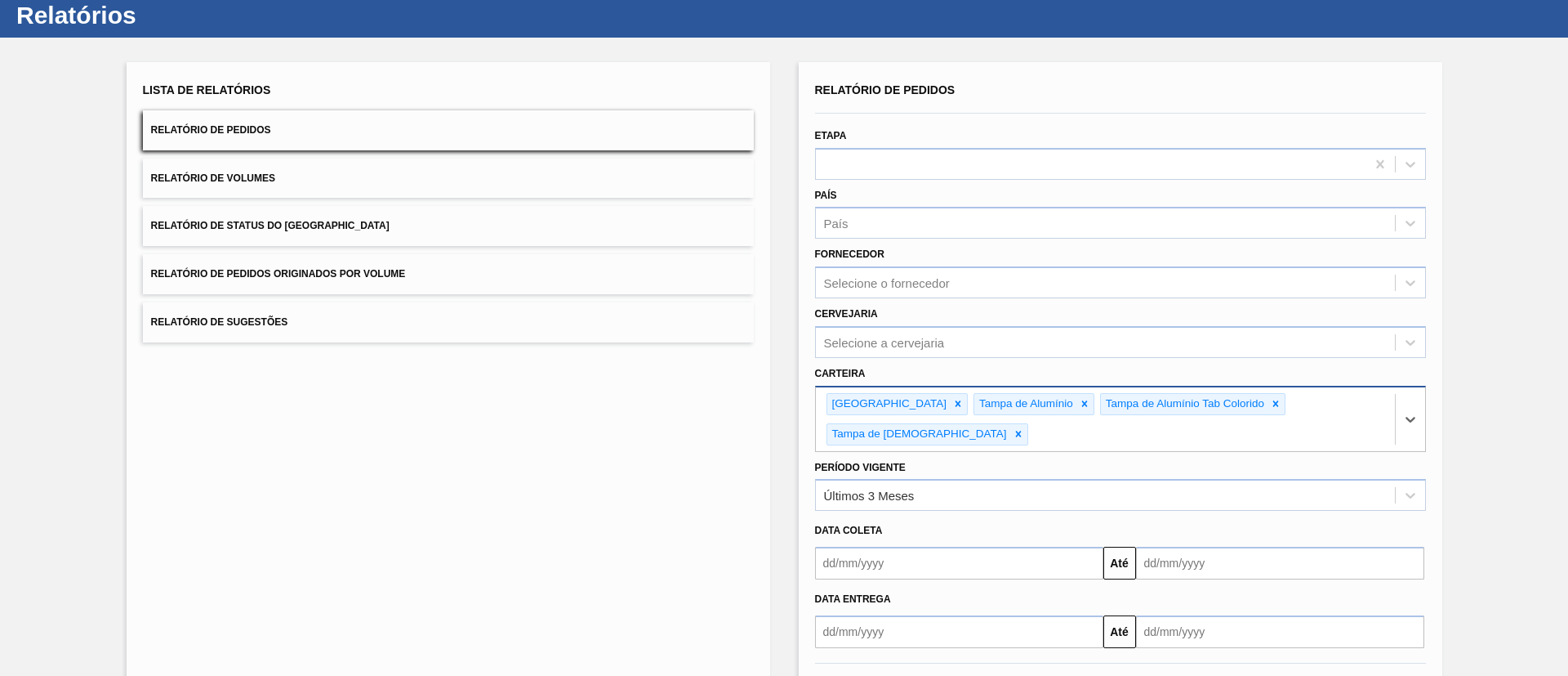
scroll to position [85, 0]
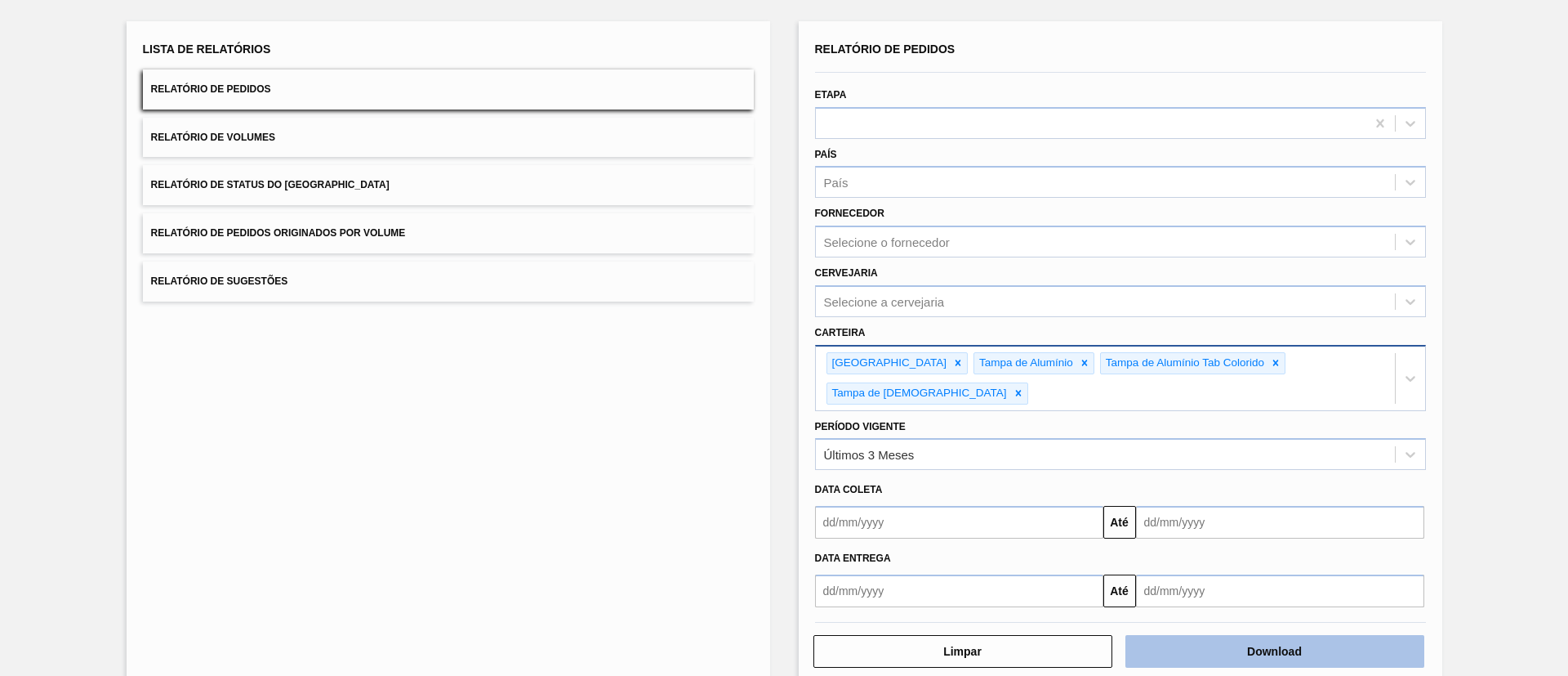
click at [1221, 635] on button "Download" at bounding box center [1275, 651] width 299 height 33
